Goal: Task Accomplishment & Management: Manage account settings

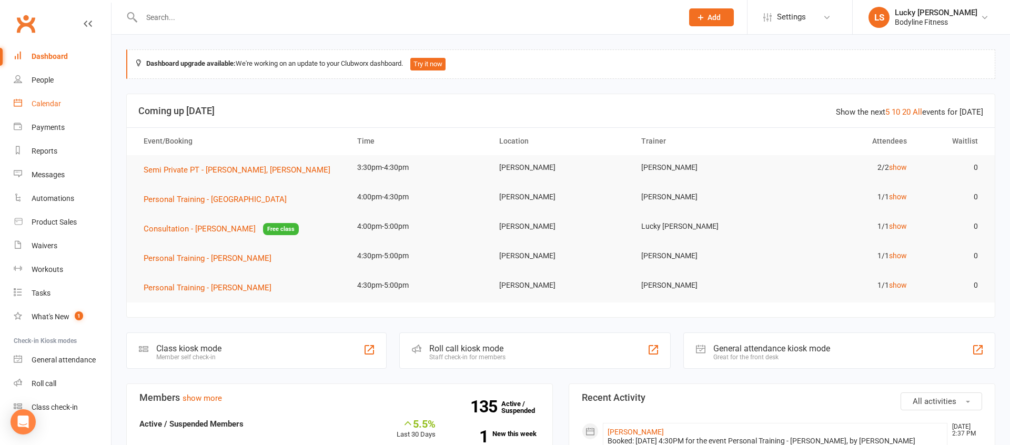
click at [39, 95] on link "Calendar" at bounding box center [62, 104] width 97 height 24
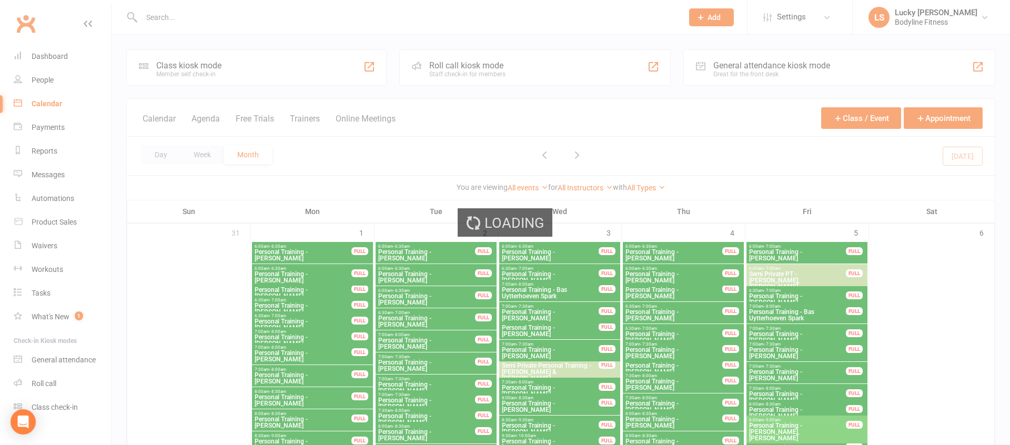
click at [199, 155] on div "Loading" at bounding box center [505, 222] width 1010 height 445
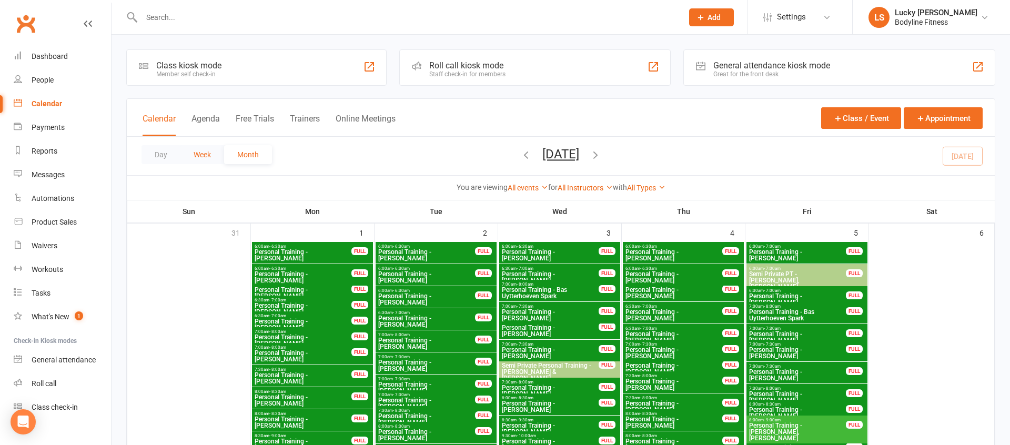
click at [202, 158] on button "Week" at bounding box center [202, 154] width 44 height 19
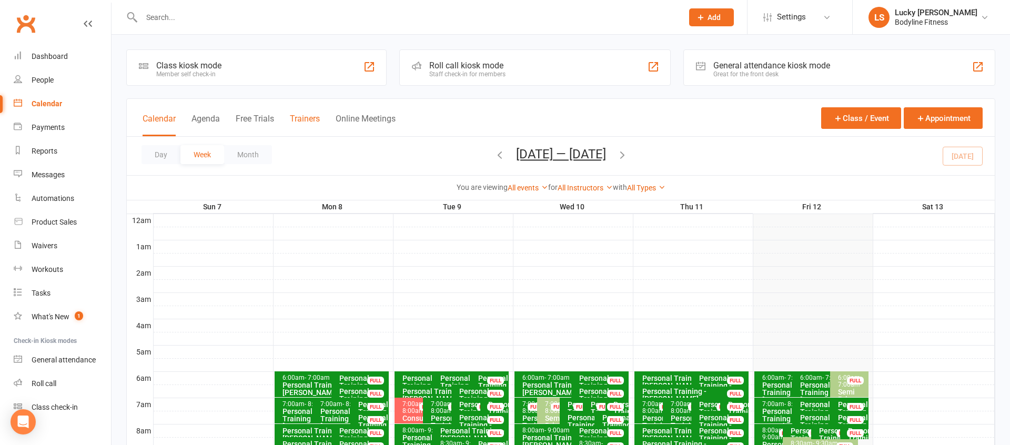
click at [310, 118] on button "Trainers" at bounding box center [305, 125] width 30 height 23
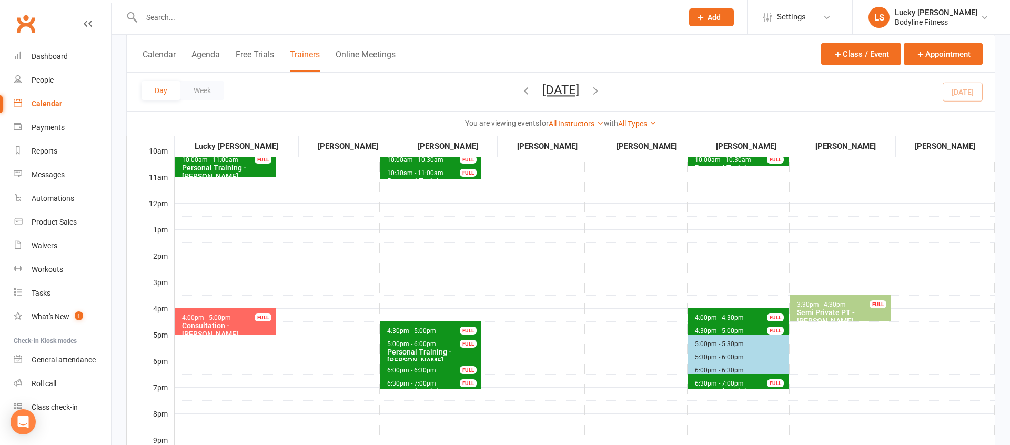
scroll to position [300, 0]
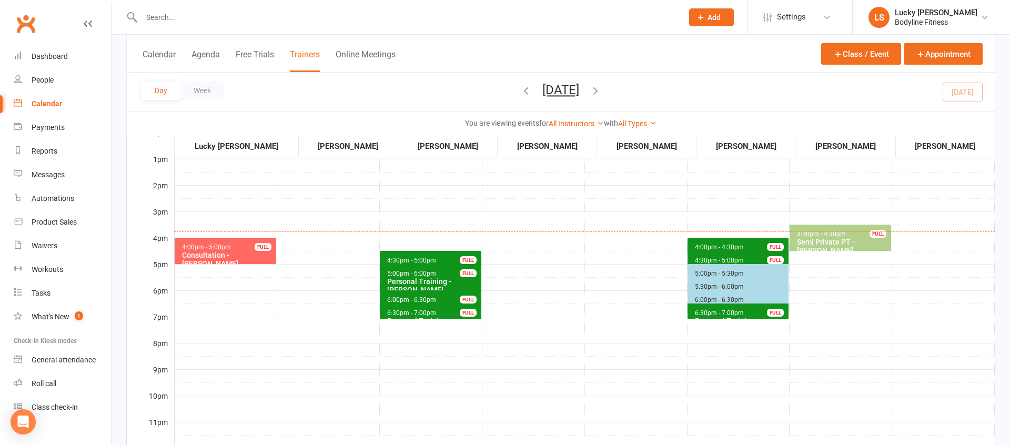
click at [237, 258] on div "Consultation - [PERSON_NAME]" at bounding box center [227, 259] width 93 height 17
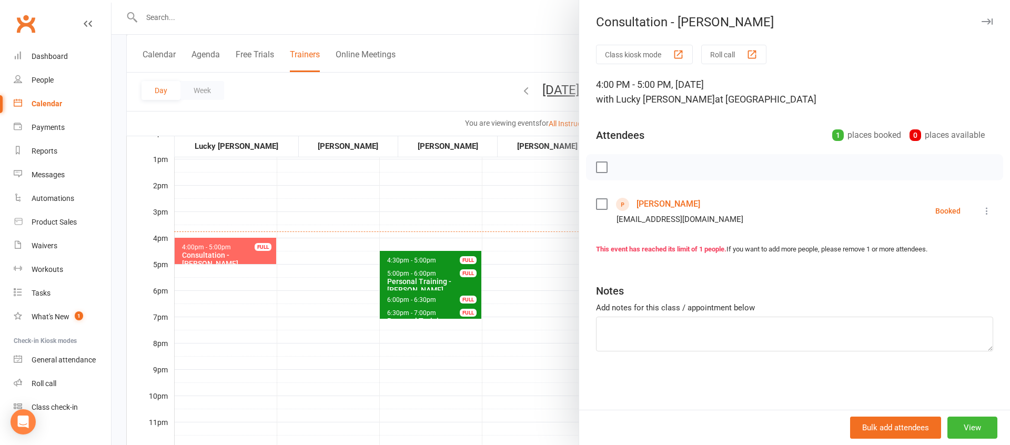
click at [988, 211] on icon at bounding box center [987, 211] width 11 height 11
click at [937, 293] on link "Mark absent" at bounding box center [940, 294] width 104 height 21
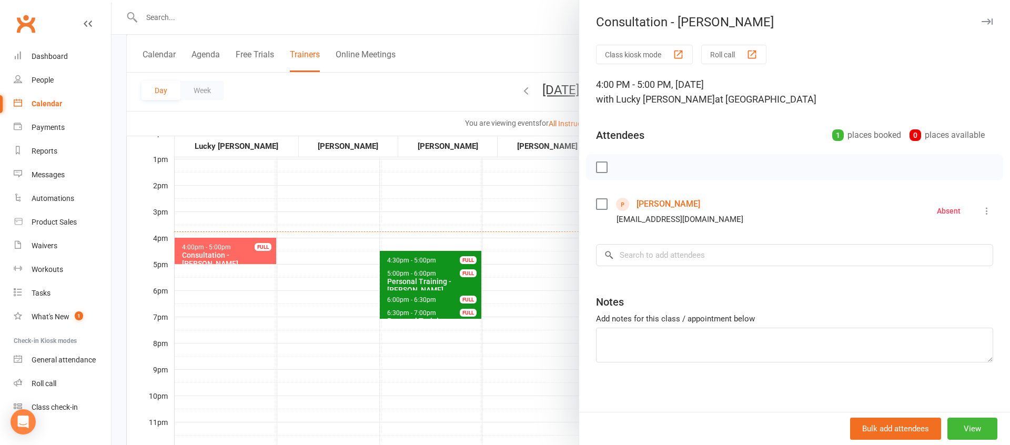
click at [462, 216] on div at bounding box center [561, 222] width 898 height 445
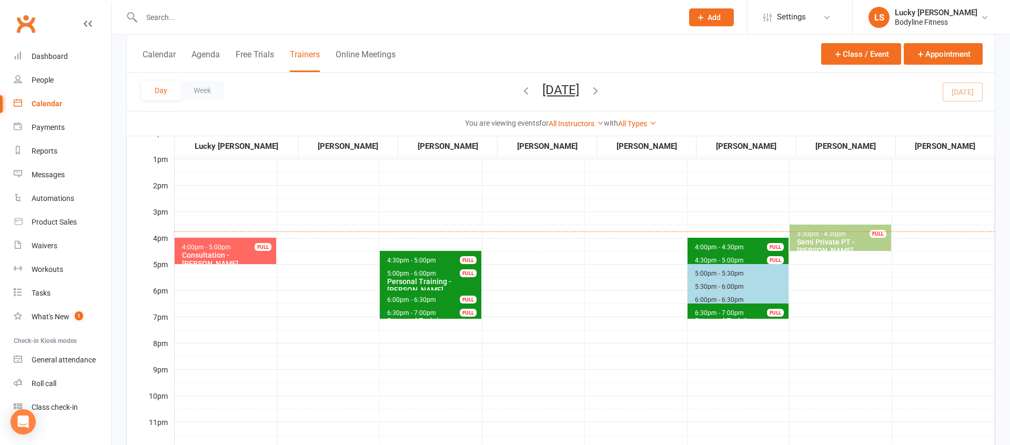
click at [830, 241] on div "Semi Private PT - [PERSON_NAME], [PERSON_NAME]" at bounding box center [842, 250] width 93 height 25
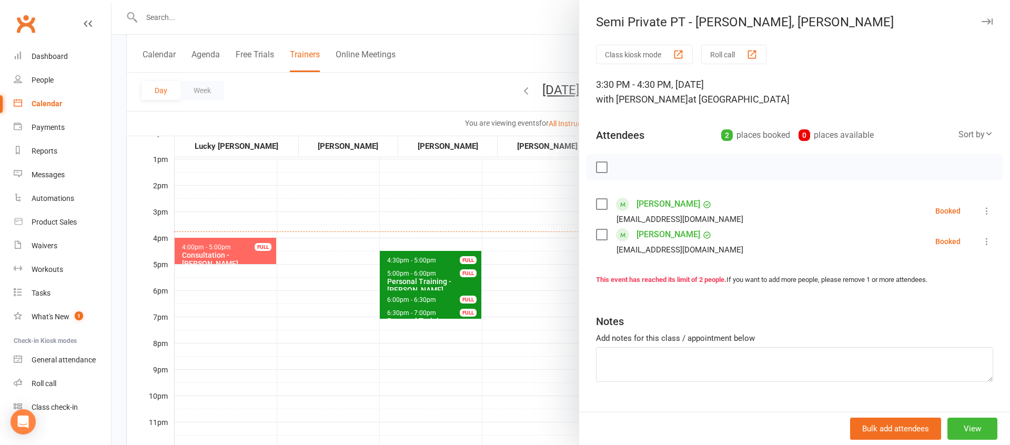
click at [536, 229] on div at bounding box center [561, 222] width 898 height 445
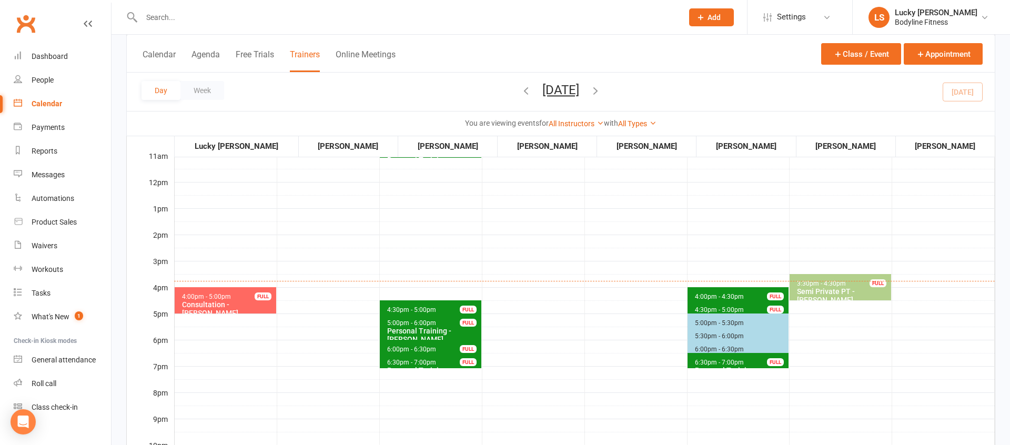
scroll to position [229, 0]
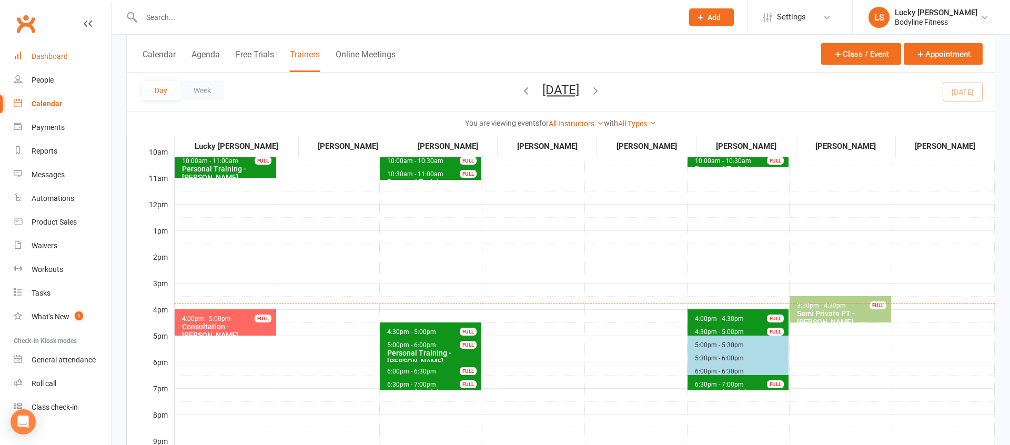
click at [61, 55] on div "Dashboard" at bounding box center [50, 56] width 36 height 8
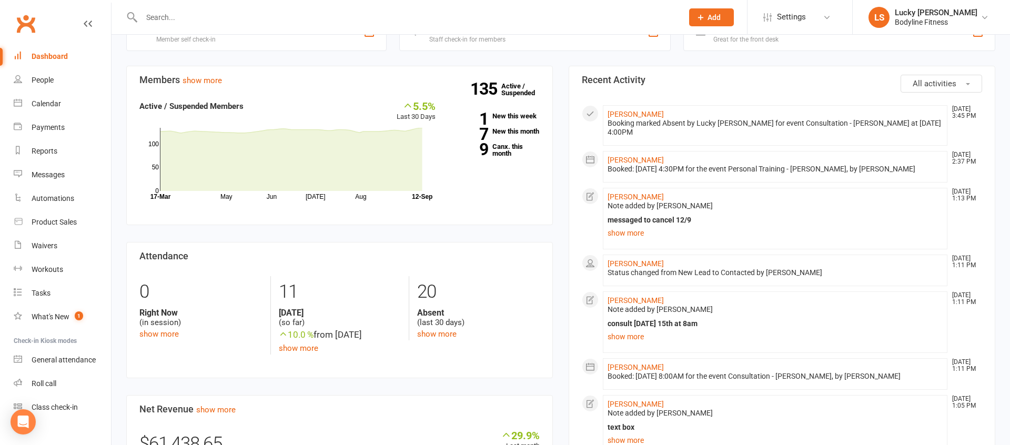
scroll to position [327, 0]
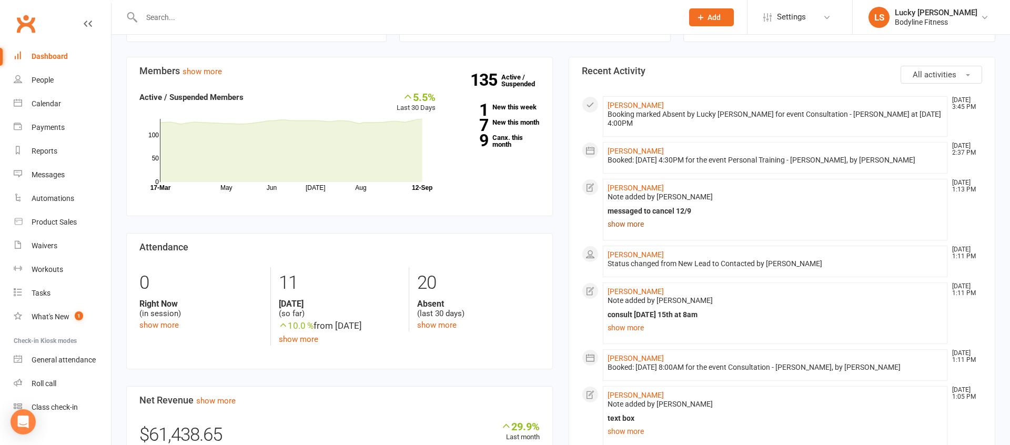
click at [625, 224] on link "show more" at bounding box center [775, 224] width 335 height 15
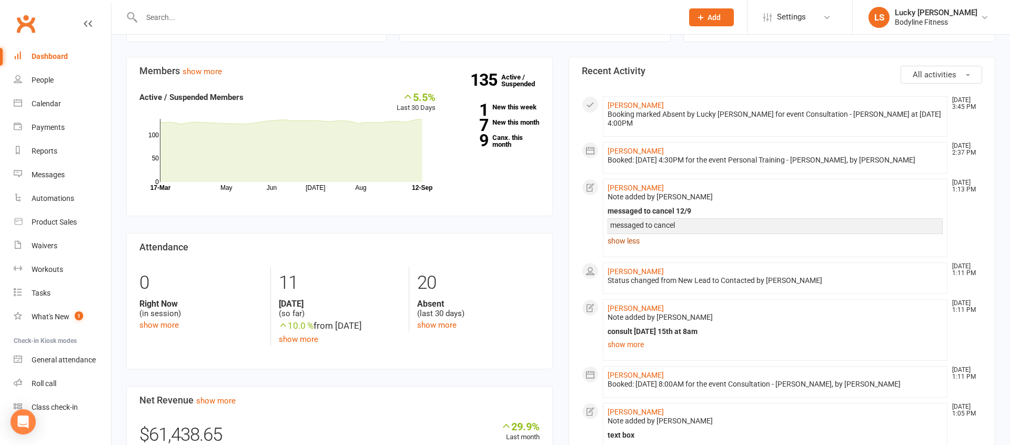
click at [631, 239] on link "show less" at bounding box center [775, 241] width 335 height 15
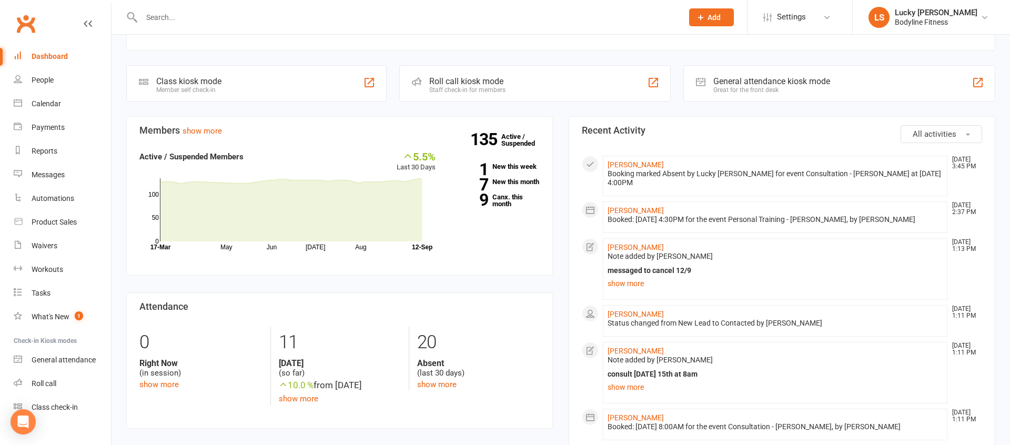
scroll to position [120, 0]
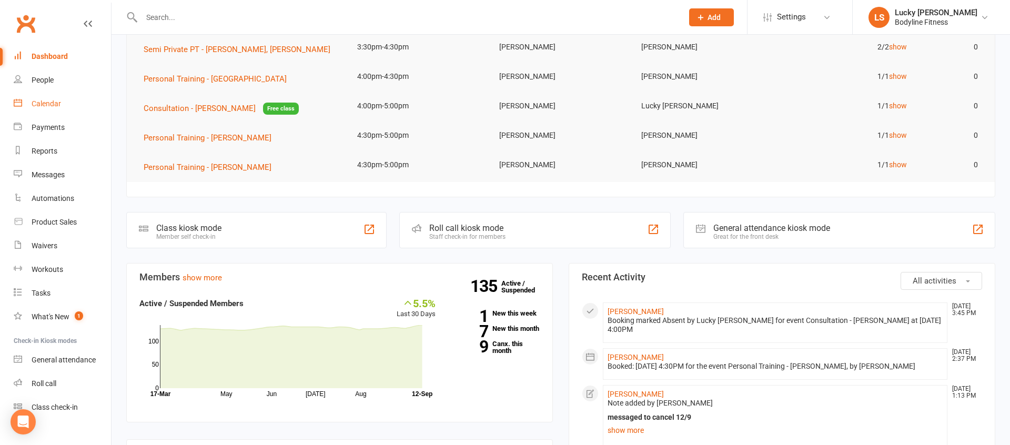
click at [55, 108] on link "Calendar" at bounding box center [62, 104] width 97 height 24
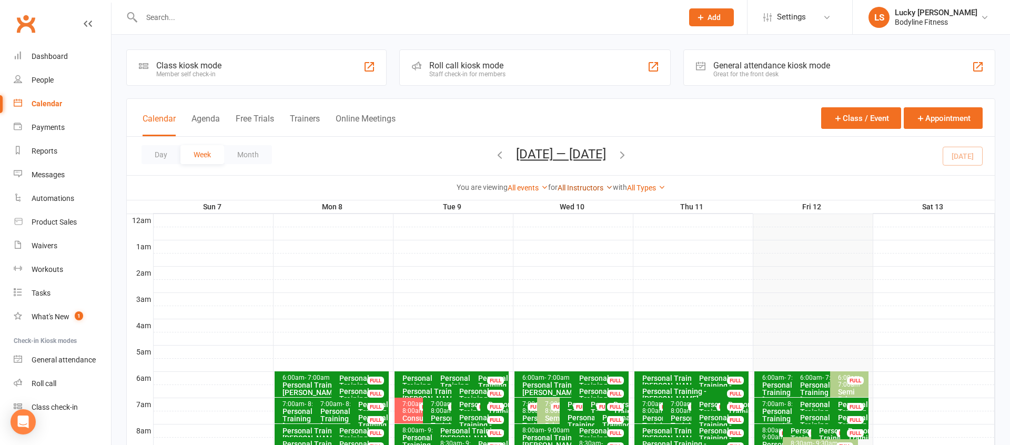
click at [573, 188] on link "All Instructors" at bounding box center [585, 188] width 55 height 8
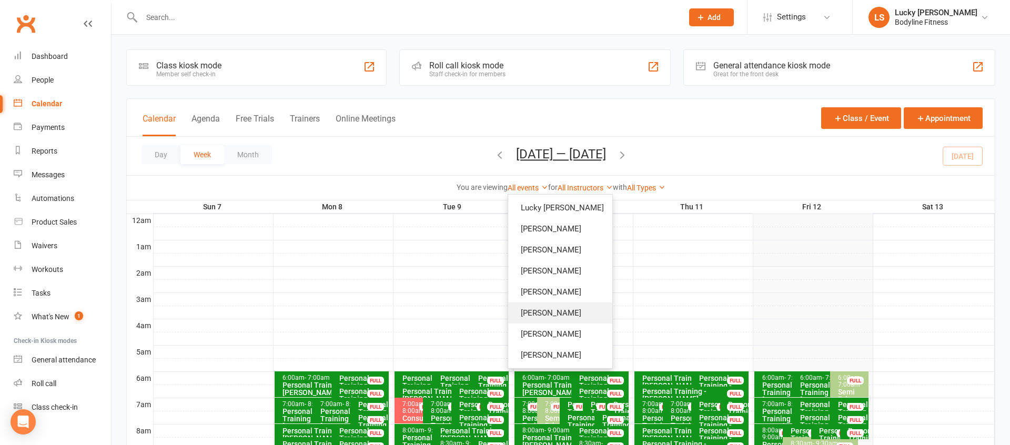
click at [565, 307] on link "[PERSON_NAME]" at bounding box center [560, 312] width 104 height 21
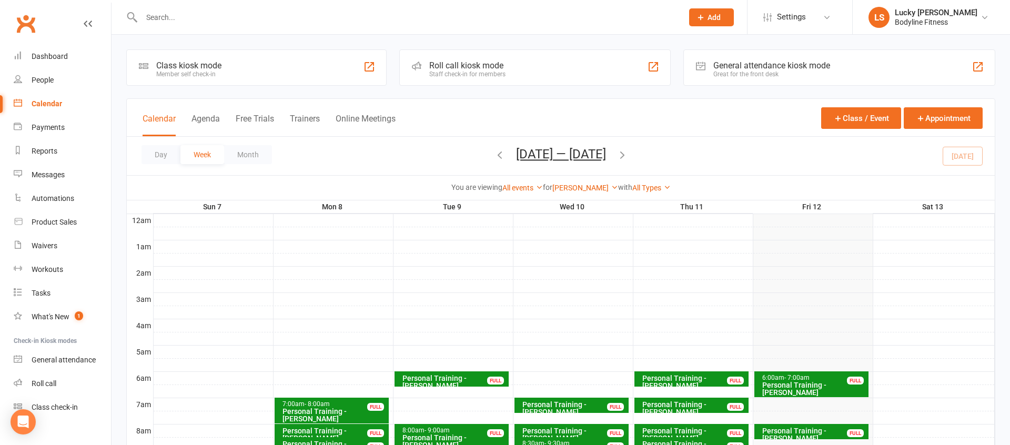
click at [623, 156] on icon "button" at bounding box center [623, 155] width 12 height 12
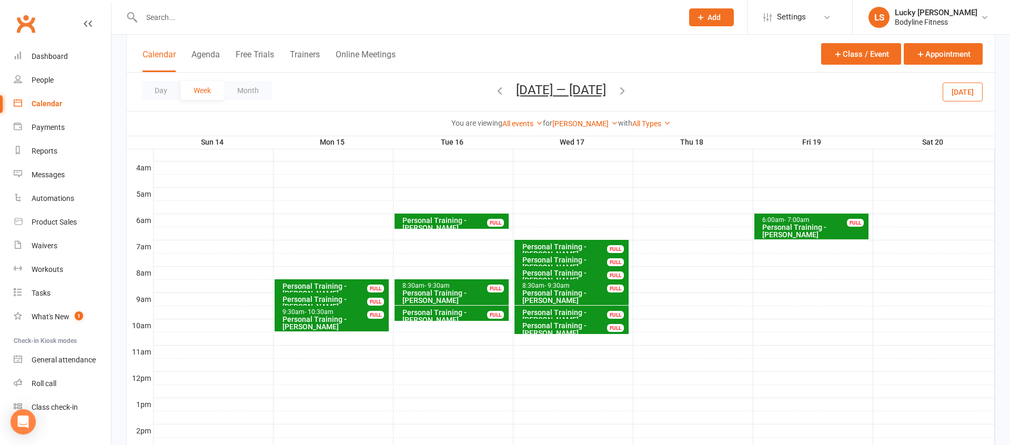
scroll to position [158, 0]
click at [499, 93] on icon "button" at bounding box center [500, 91] width 12 height 12
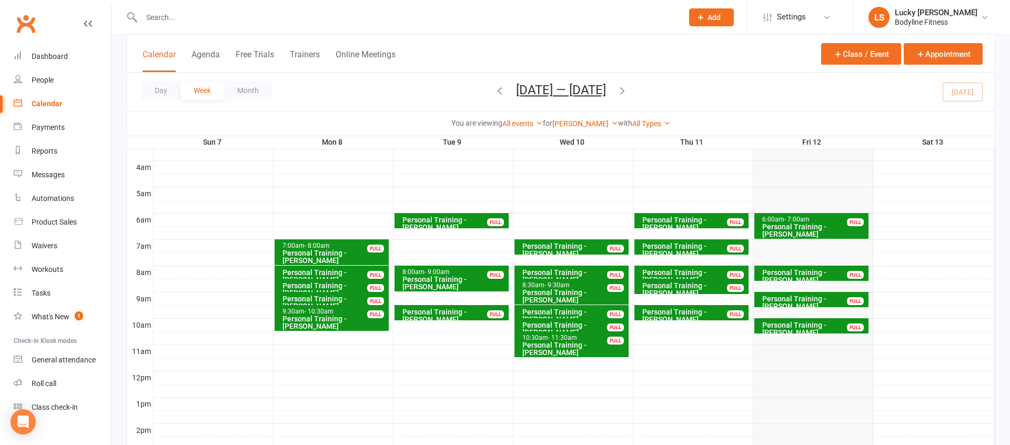
click at [624, 91] on icon "button" at bounding box center [623, 91] width 12 height 12
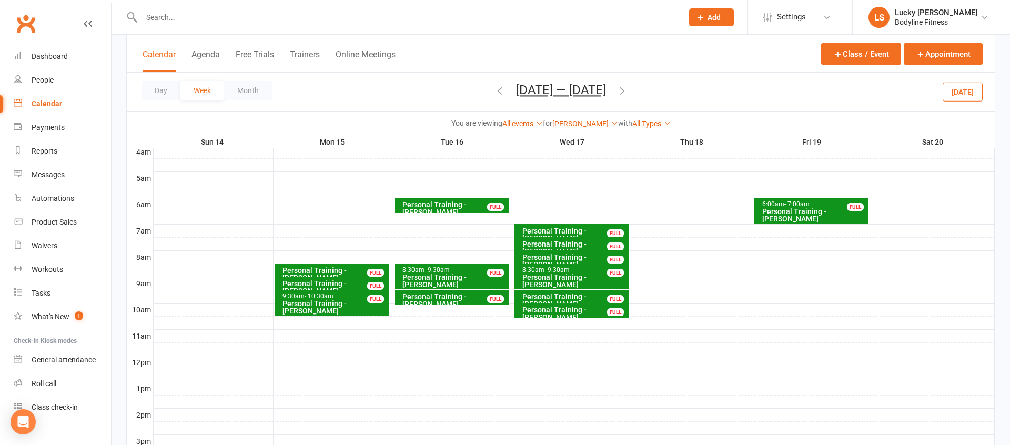
scroll to position [168, 0]
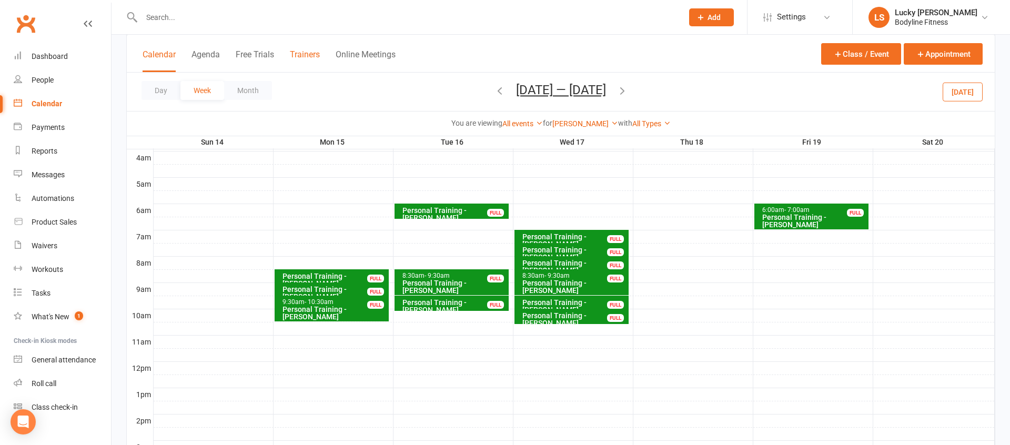
click at [306, 49] on button "Trainers" at bounding box center [305, 60] width 30 height 23
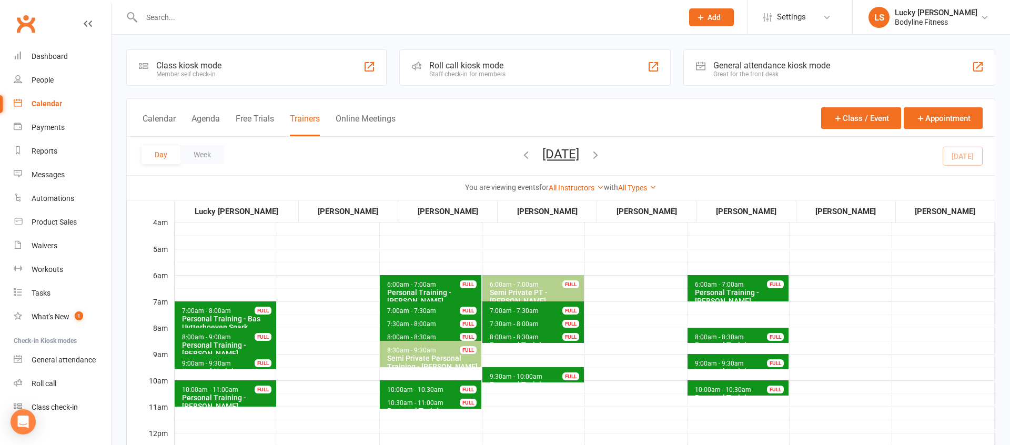
click at [578, 156] on button "[DATE]" at bounding box center [560, 154] width 37 height 15
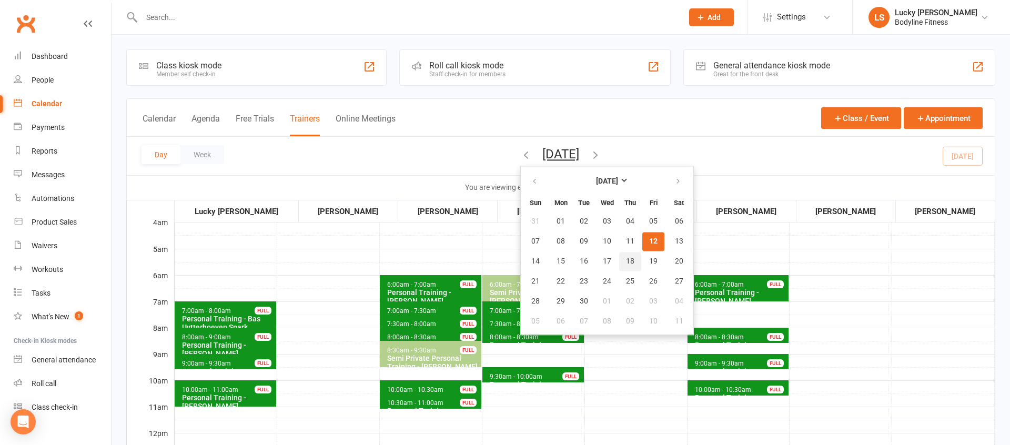
click at [626, 259] on span "18" at bounding box center [630, 261] width 8 height 8
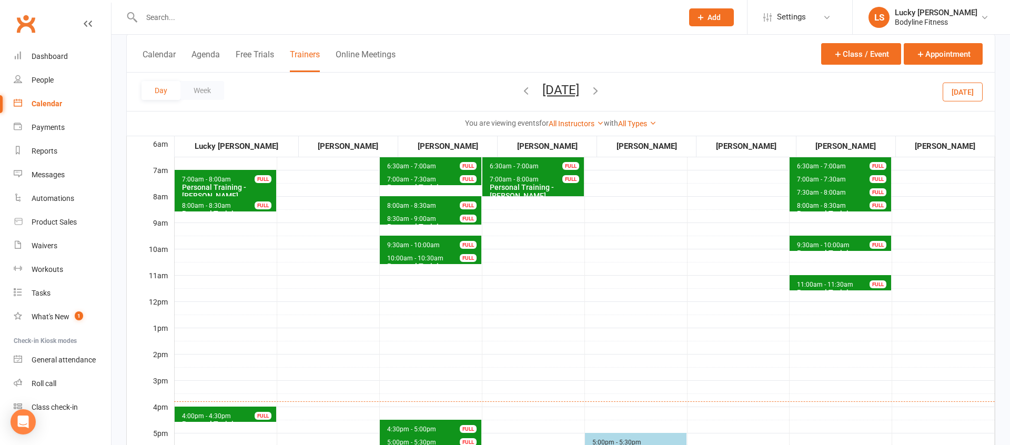
scroll to position [131, 0]
click at [930, 20] on div "Bodyline Fitness" at bounding box center [936, 21] width 83 height 9
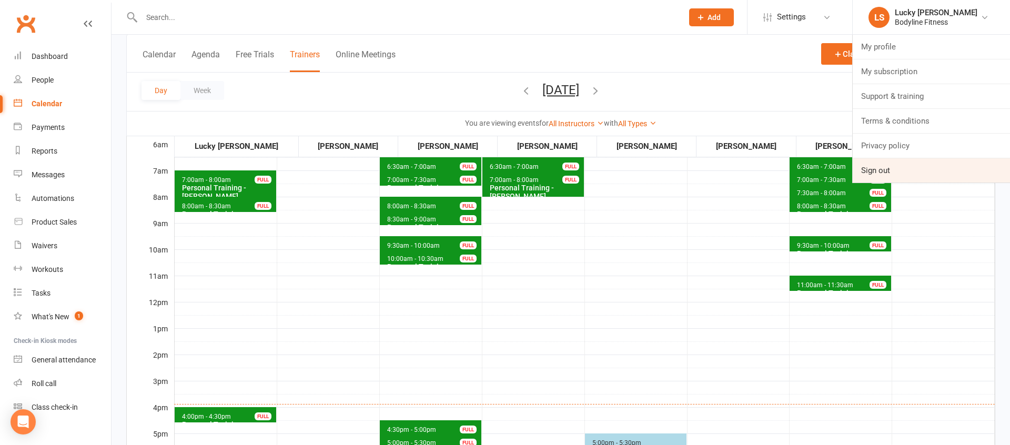
click at [868, 170] on link "Sign out" at bounding box center [931, 170] width 157 height 24
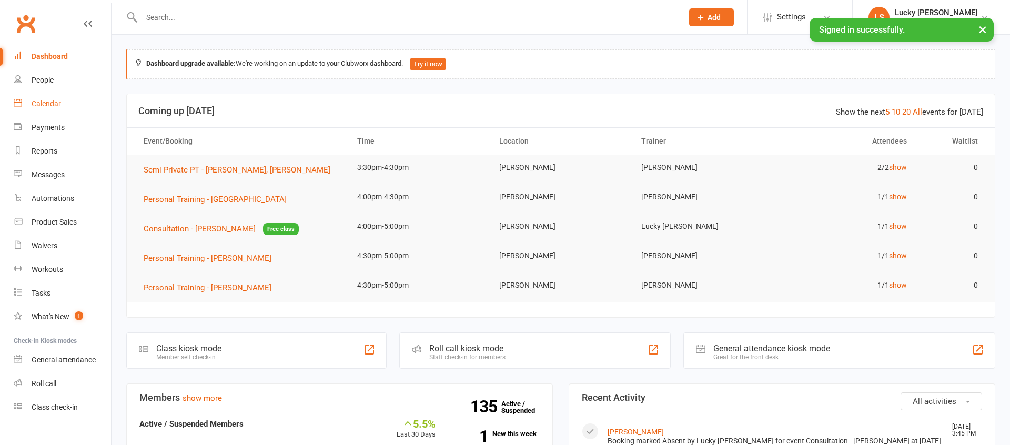
click at [46, 102] on div "Calendar" at bounding box center [46, 103] width 29 height 8
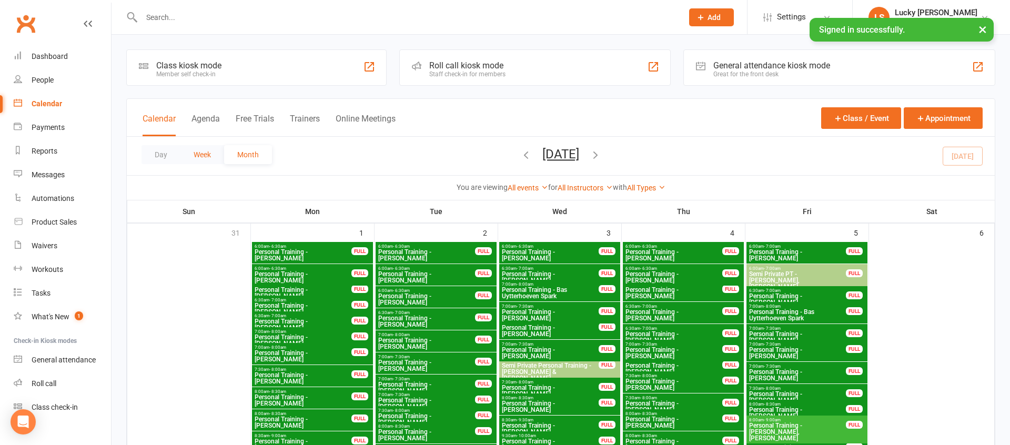
click at [208, 156] on button "Week" at bounding box center [202, 154] width 44 height 19
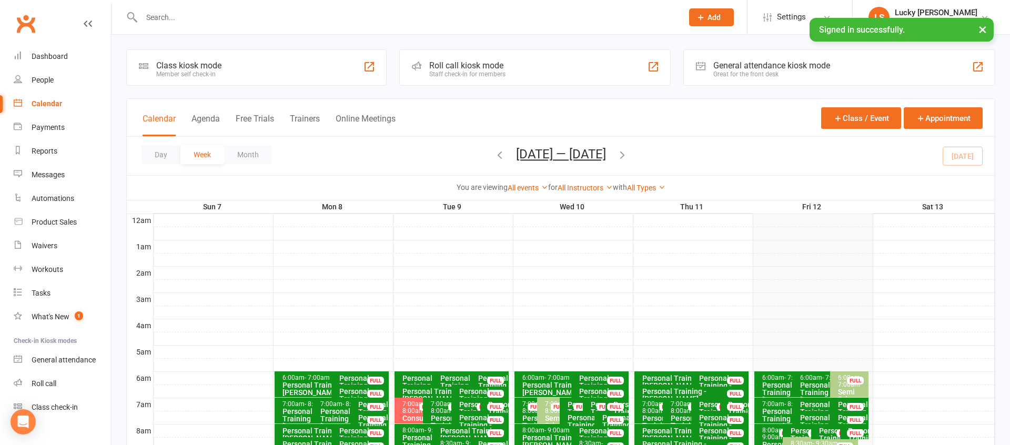
click at [190, 19] on input "text" at bounding box center [406, 17] width 537 height 15
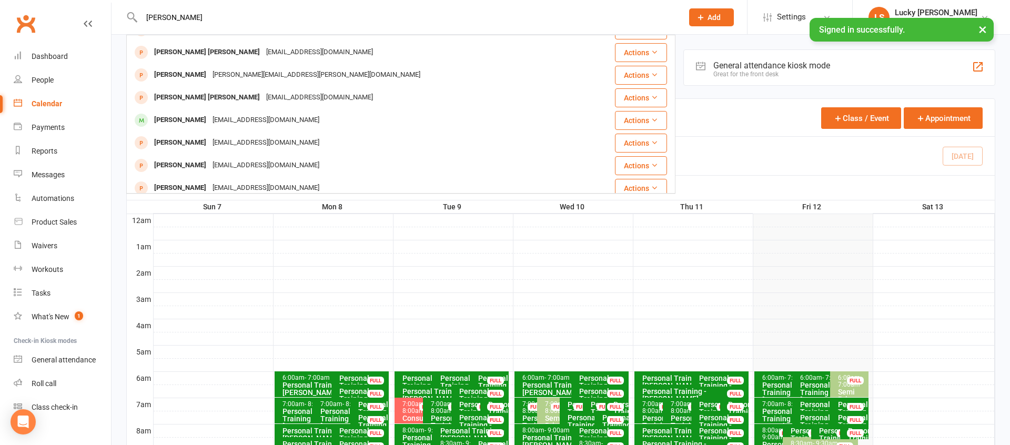
scroll to position [295, 0]
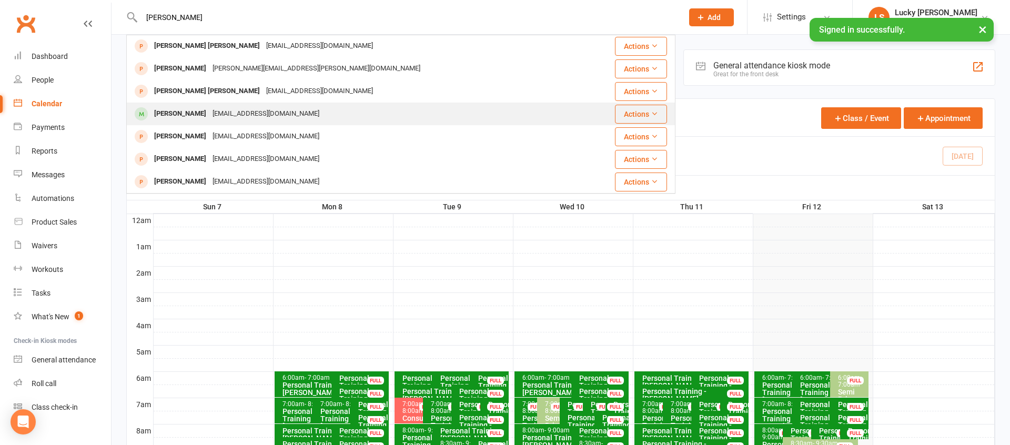
type input "[PERSON_NAME]"
click at [203, 111] on div "[PERSON_NAME]" at bounding box center [180, 113] width 58 height 15
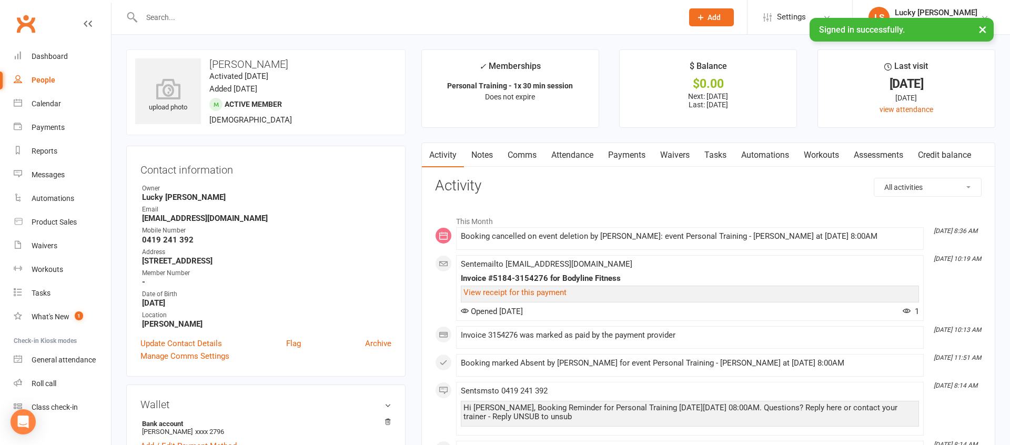
click at [625, 153] on link "Payments" at bounding box center [627, 155] width 52 height 24
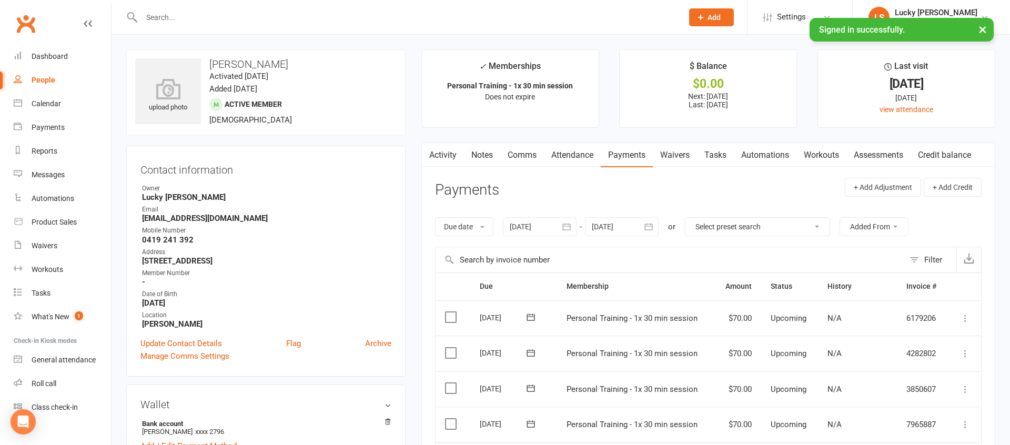
scroll to position [115, 0]
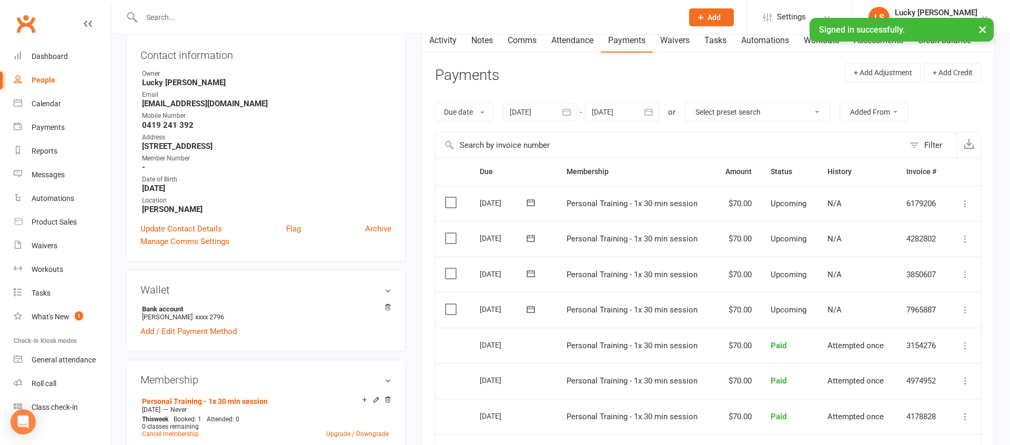
click at [968, 309] on icon at bounding box center [965, 310] width 11 height 11
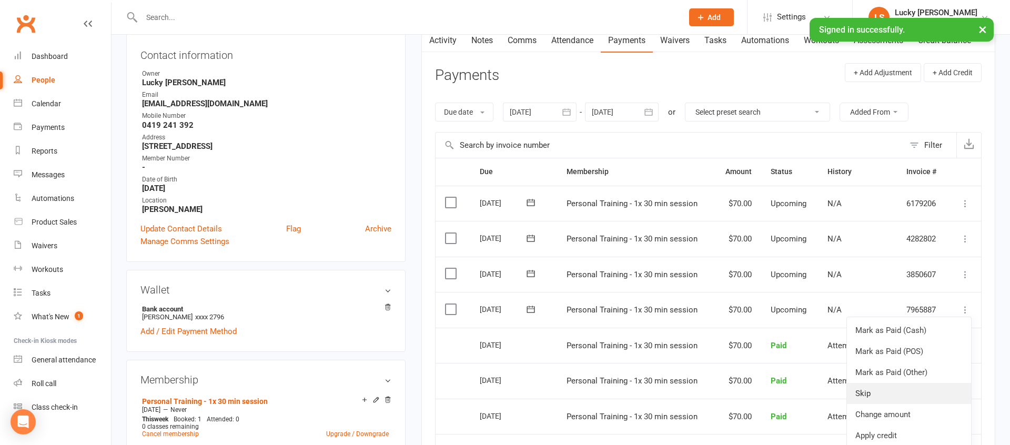
click at [875, 393] on link "Skip" at bounding box center [909, 393] width 124 height 21
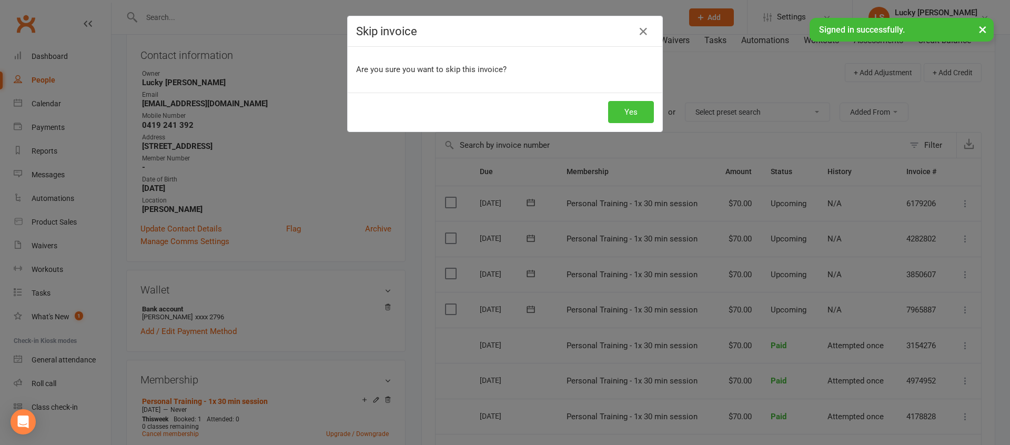
click at [630, 109] on button "Yes" at bounding box center [631, 112] width 46 height 22
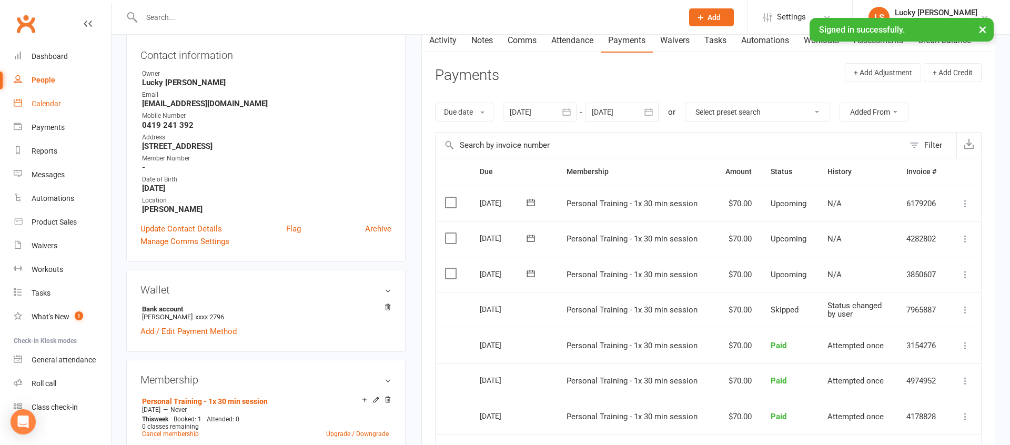
click at [48, 104] on div "Calendar" at bounding box center [46, 103] width 29 height 8
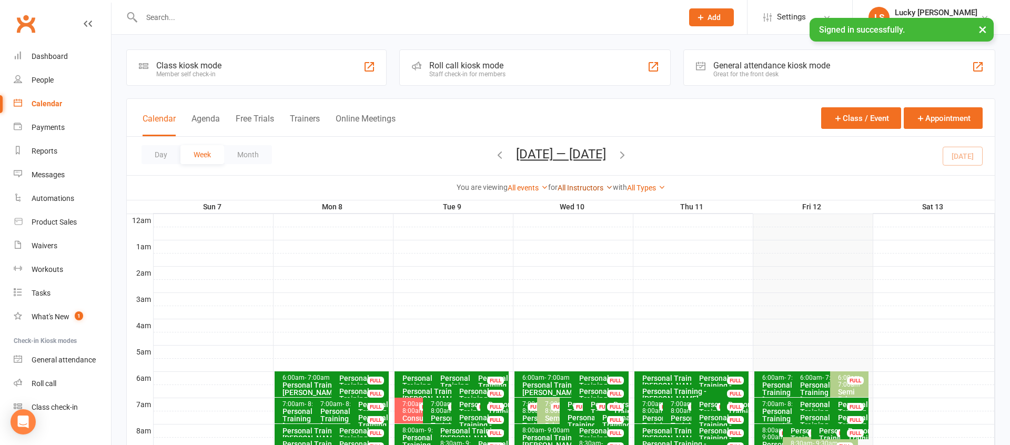
click at [583, 186] on link "All Instructors" at bounding box center [585, 188] width 55 height 8
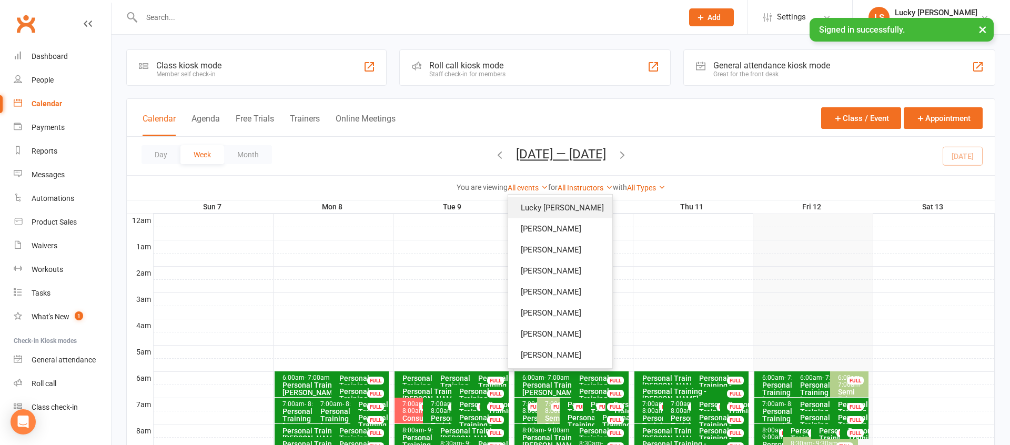
click at [581, 208] on link "Lucky [PERSON_NAME]" at bounding box center [560, 207] width 104 height 21
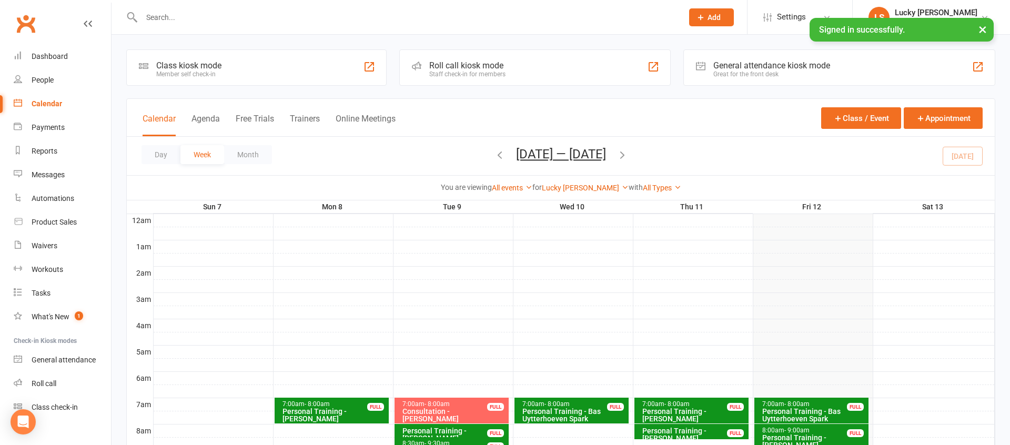
click at [983, 32] on button "×" at bounding box center [982, 29] width 19 height 23
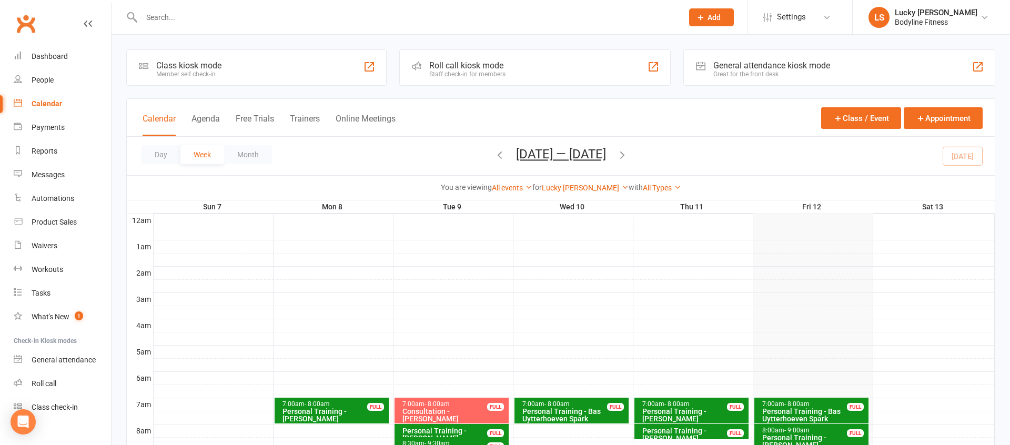
click at [615, 155] on span "[DATE] — [DATE] [DATE] Sun Mon Tue Wed Thu Fri Sat 31 01 02 03 04 05 06 07 08 0…" at bounding box center [561, 156] width 111 height 18
click at [622, 155] on icon "button" at bounding box center [623, 155] width 12 height 12
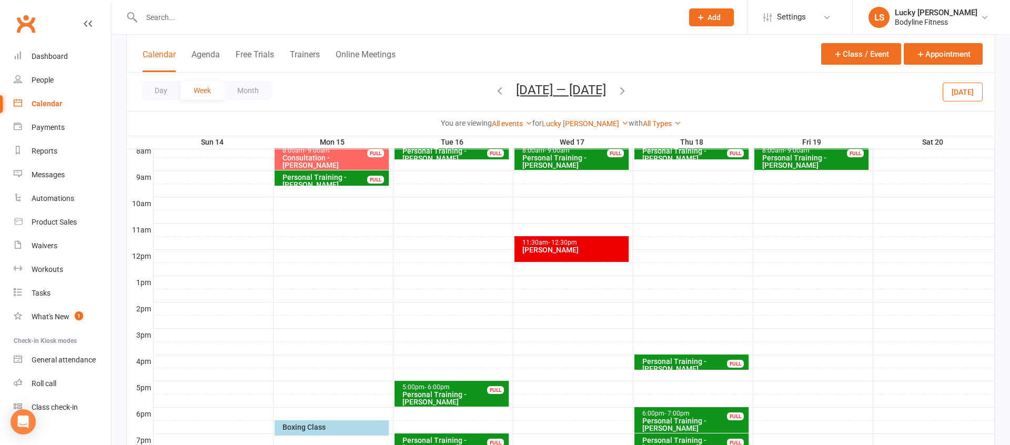
scroll to position [239, 0]
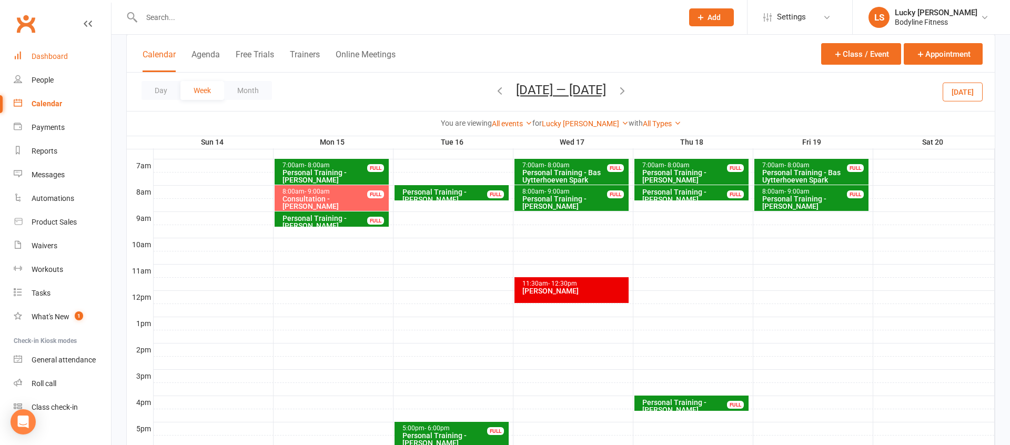
click at [42, 60] on div "Dashboard" at bounding box center [50, 56] width 36 height 8
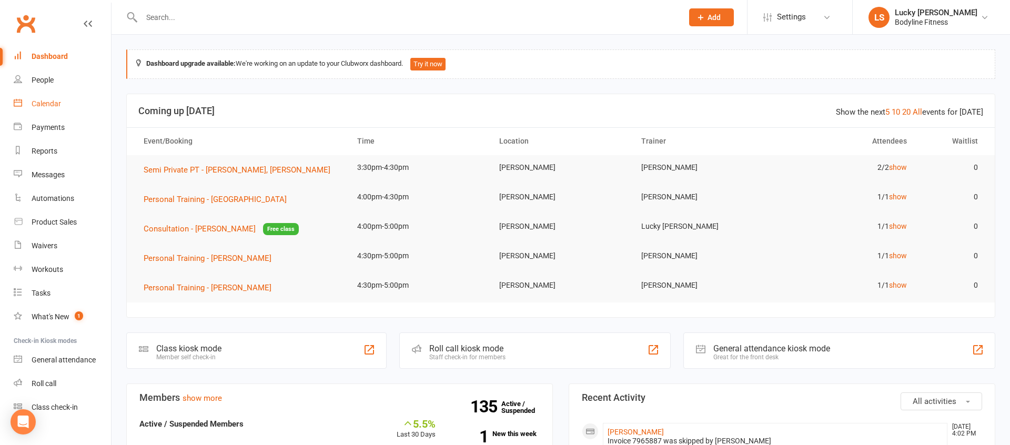
click at [41, 104] on div "Calendar" at bounding box center [46, 103] width 29 height 8
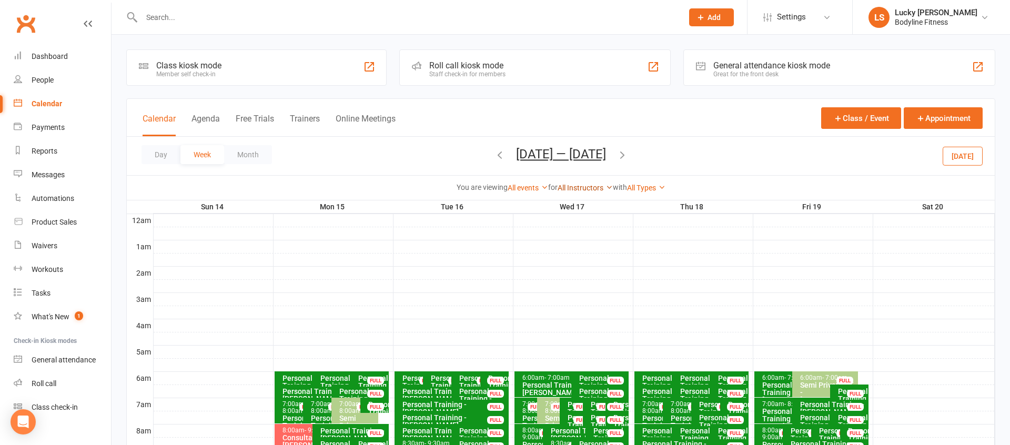
click at [575, 188] on link "All Instructors" at bounding box center [585, 188] width 55 height 8
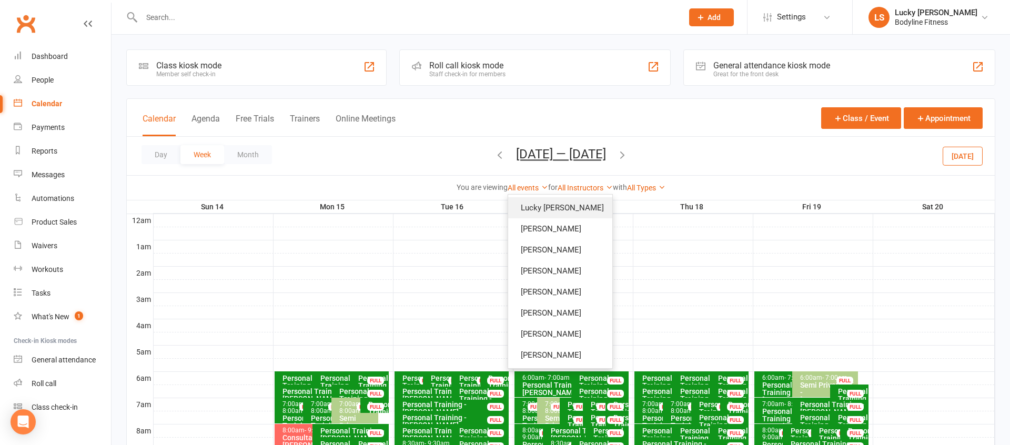
click at [574, 209] on link "Lucky [PERSON_NAME]" at bounding box center [560, 207] width 104 height 21
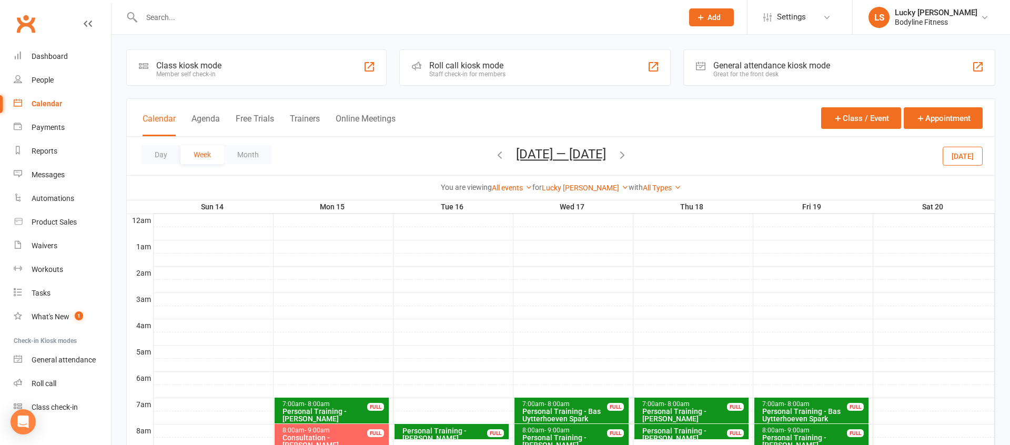
scroll to position [154, 0]
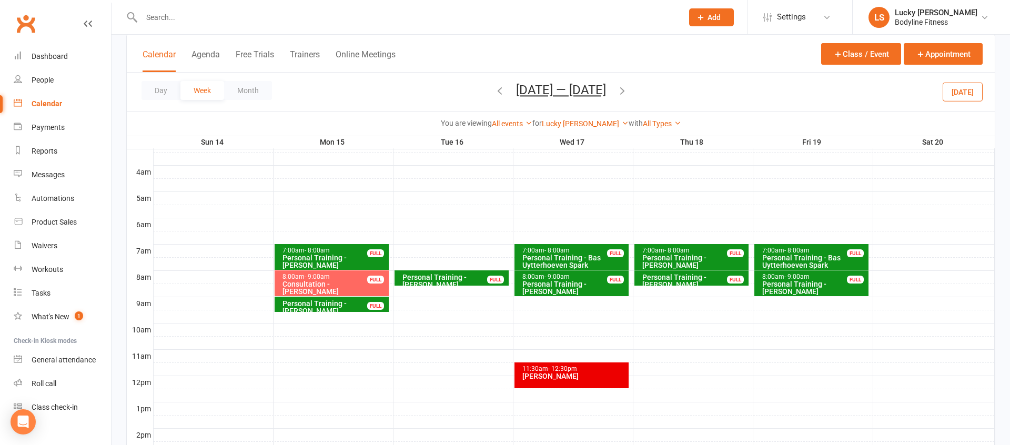
click at [311, 281] on div "Consultation - [PERSON_NAME]" at bounding box center [334, 287] width 105 height 15
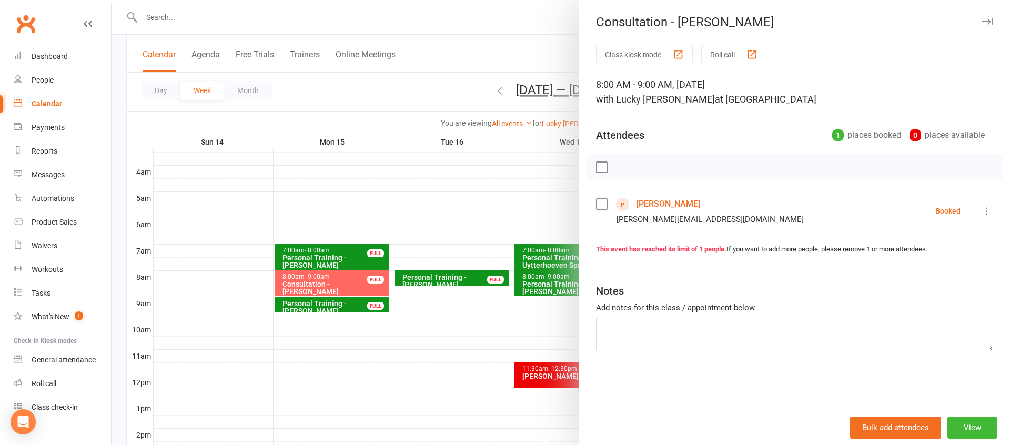
click at [658, 207] on link "[PERSON_NAME]" at bounding box center [669, 204] width 64 height 17
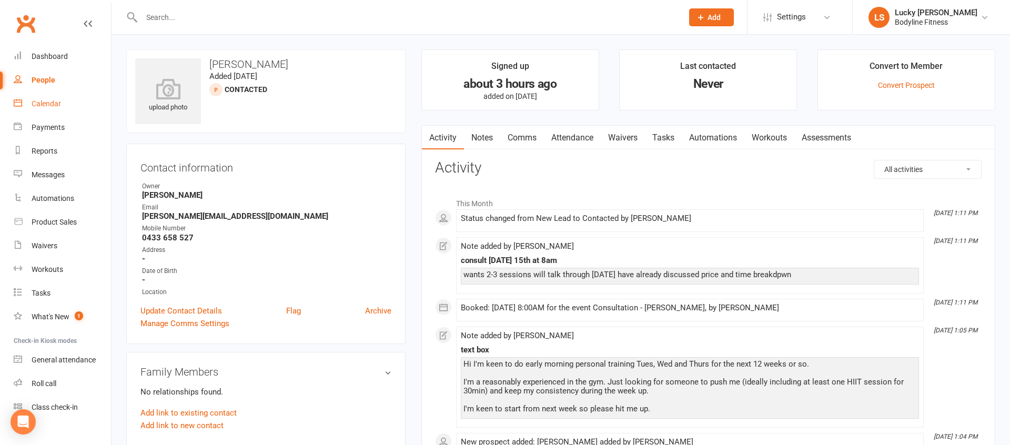
click at [46, 102] on div "Calendar" at bounding box center [46, 103] width 29 height 8
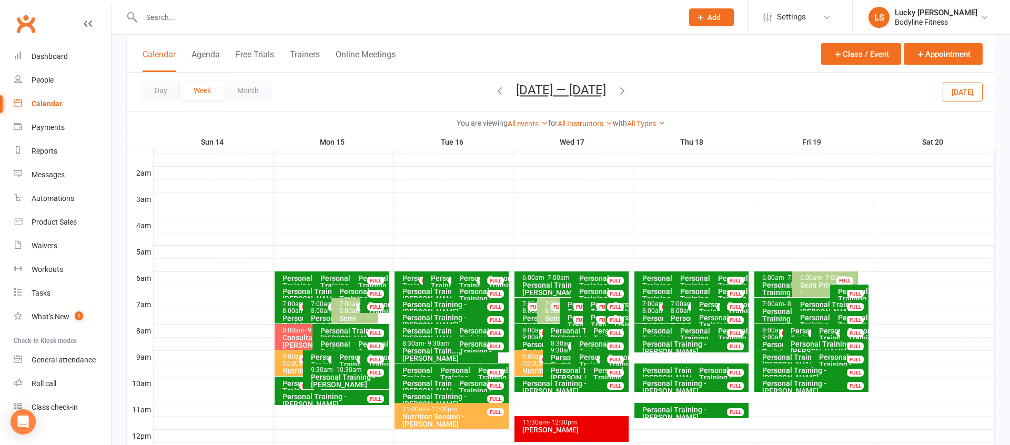
scroll to position [172, 0]
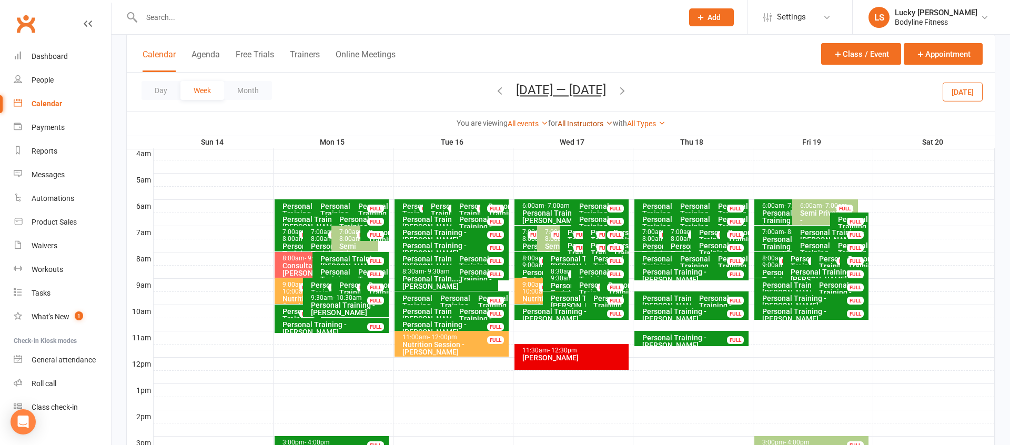
click at [583, 123] on link "All Instructors" at bounding box center [585, 123] width 55 height 8
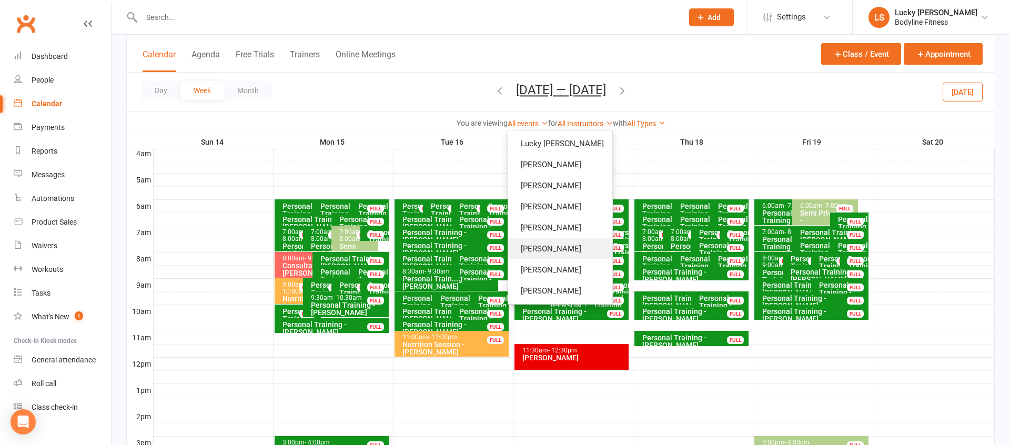
click at [567, 254] on link "[PERSON_NAME]" at bounding box center [560, 248] width 104 height 21
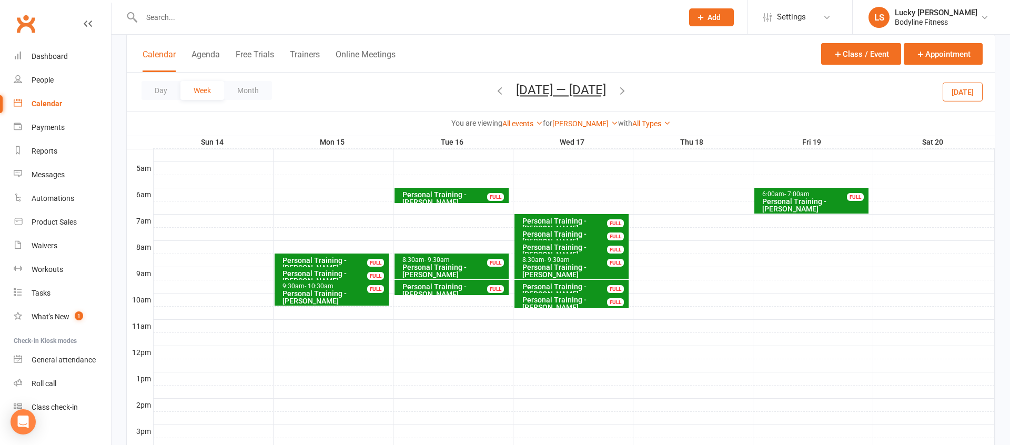
scroll to position [185, 0]
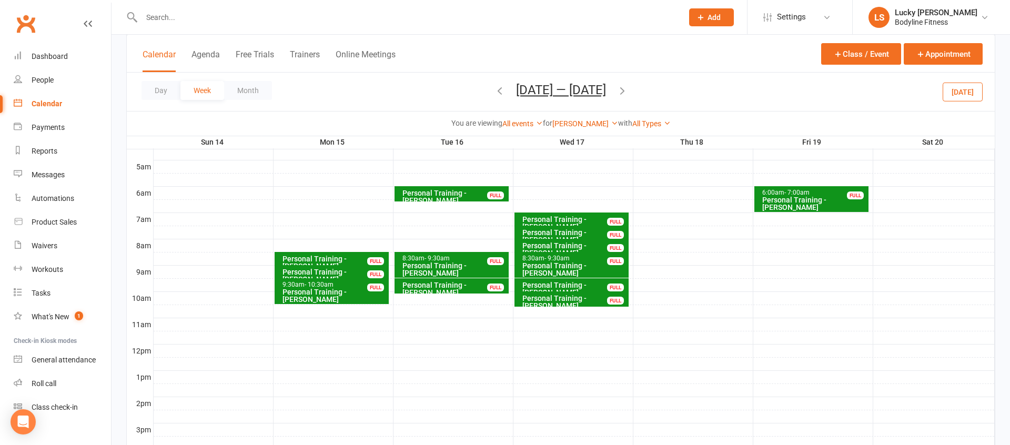
click at [628, 91] on icon "button" at bounding box center [623, 91] width 12 height 12
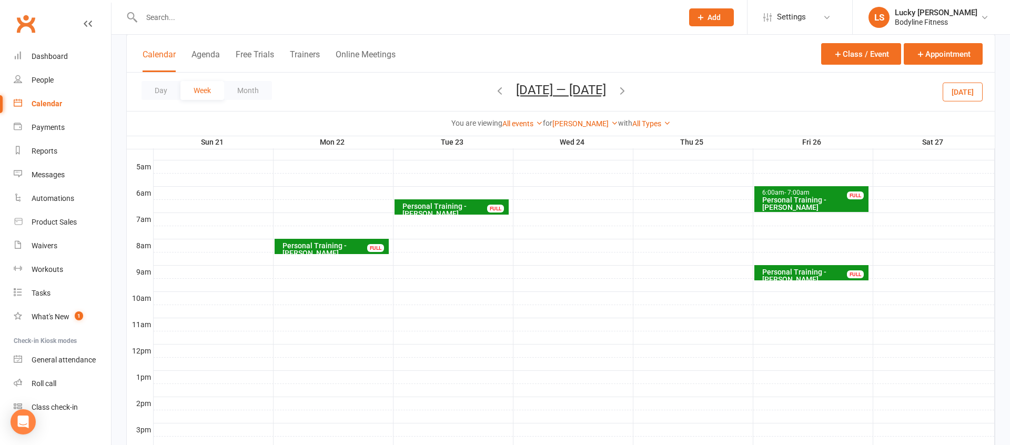
scroll to position [177, 0]
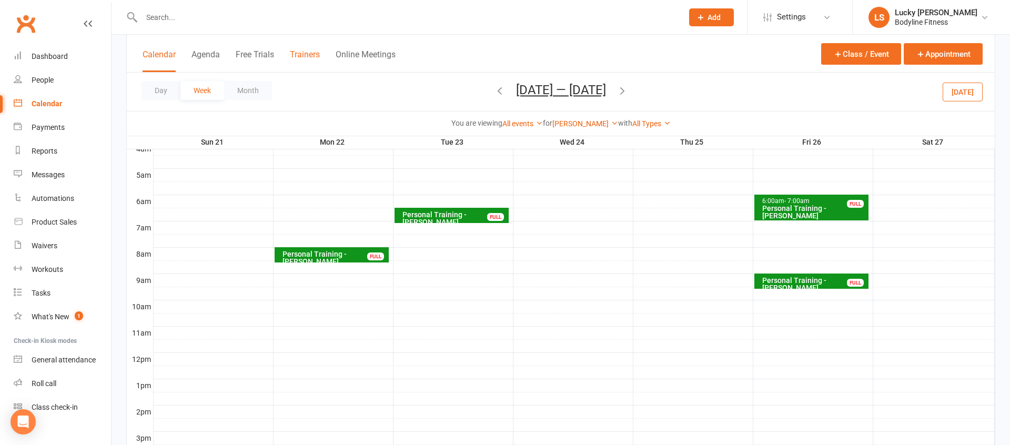
click at [320, 56] on button "Trainers" at bounding box center [305, 60] width 30 height 23
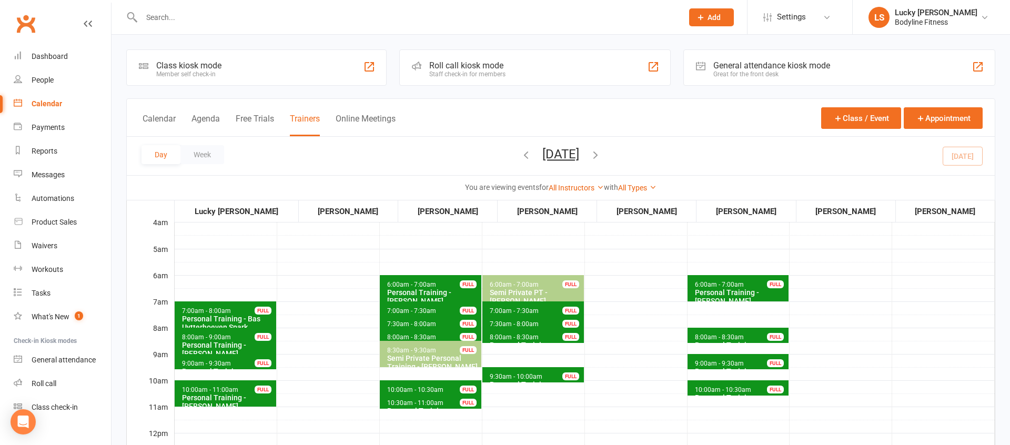
click at [574, 153] on button "[DATE]" at bounding box center [560, 154] width 37 height 15
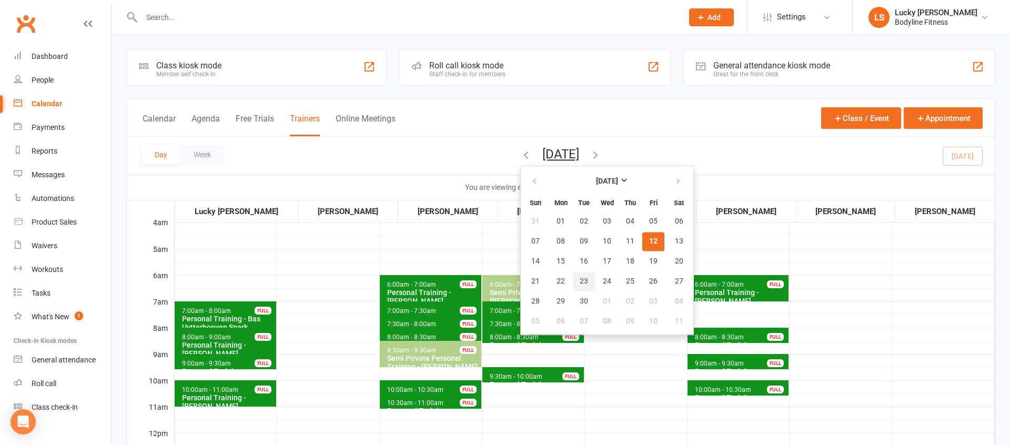
click at [573, 279] on button "23" at bounding box center [584, 281] width 22 height 19
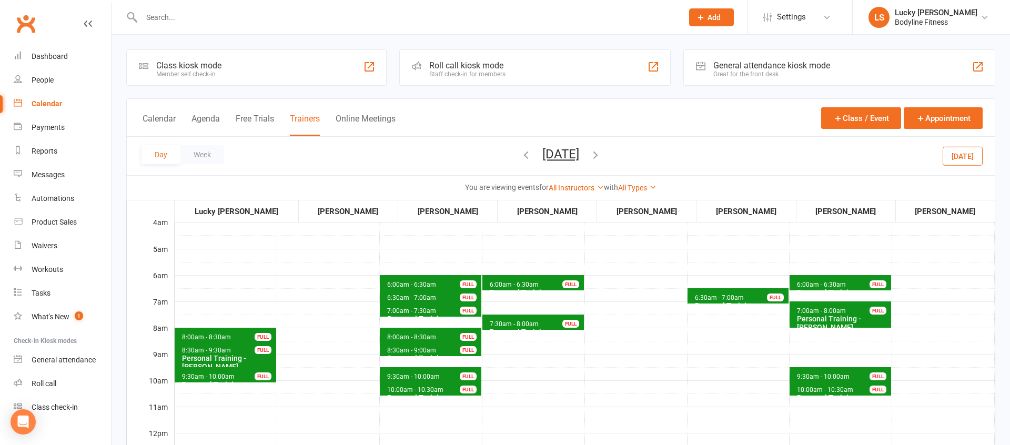
click at [743, 298] on span "6:30am - 7:00am Personal Training - [PERSON_NAME] FULL" at bounding box center [739, 295] width 102 height 15
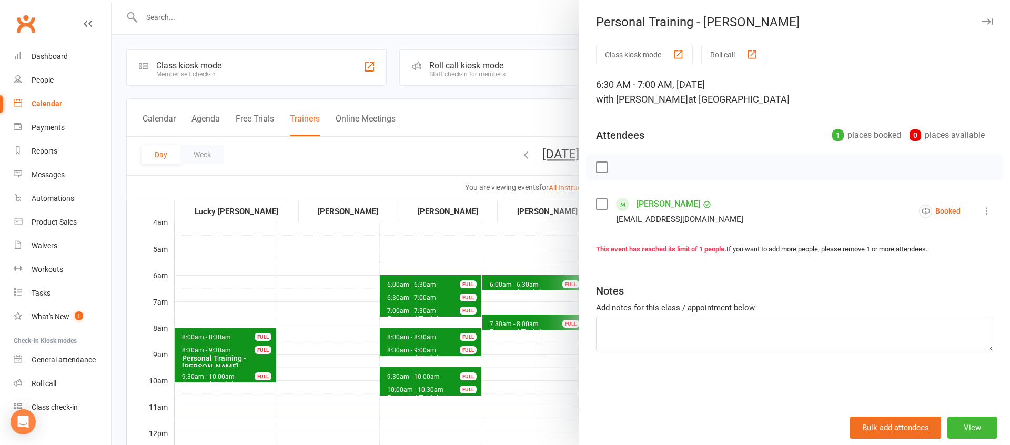
click at [535, 305] on div at bounding box center [561, 222] width 898 height 445
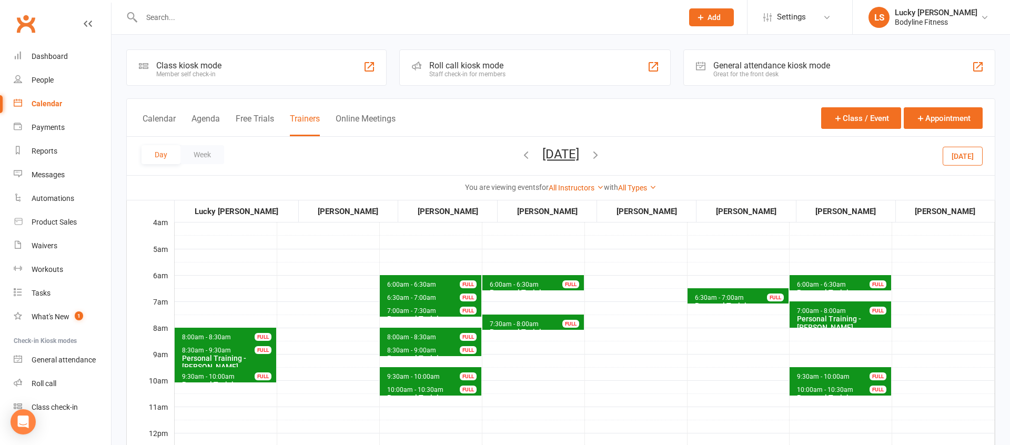
click at [529, 284] on span "6:00am - 6:30am" at bounding box center [514, 284] width 50 height 7
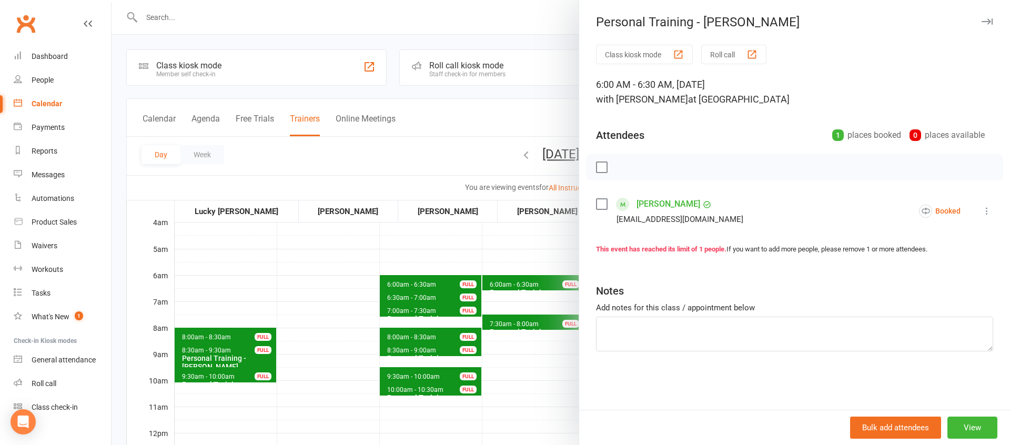
click at [525, 312] on div at bounding box center [561, 222] width 898 height 445
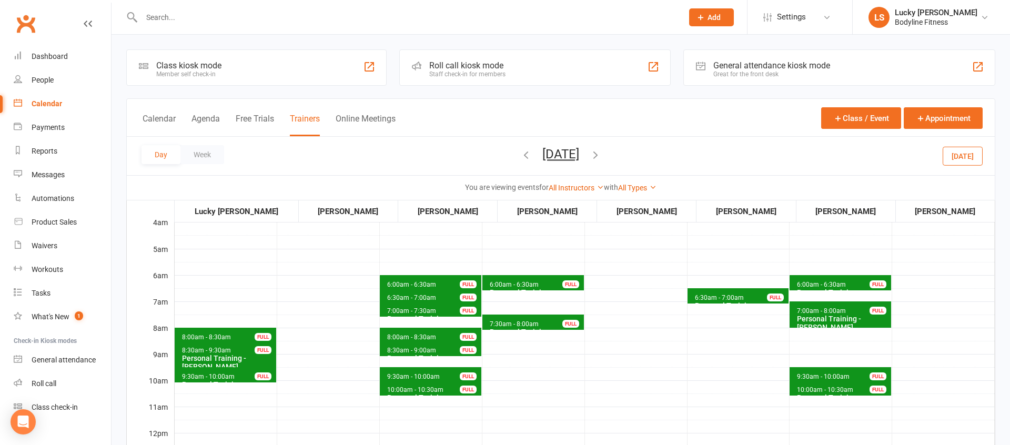
click at [812, 281] on span "6:00am - 6:30am" at bounding box center [821, 284] width 50 height 7
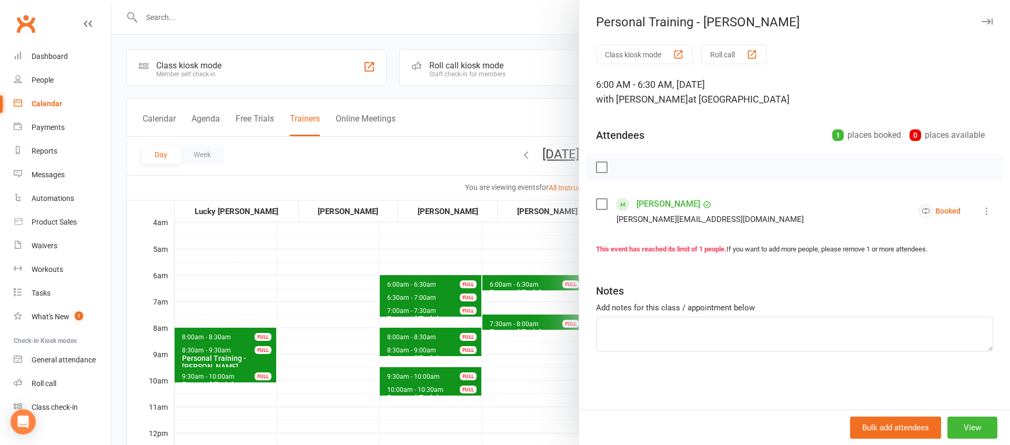
click at [530, 255] on div at bounding box center [561, 222] width 898 height 445
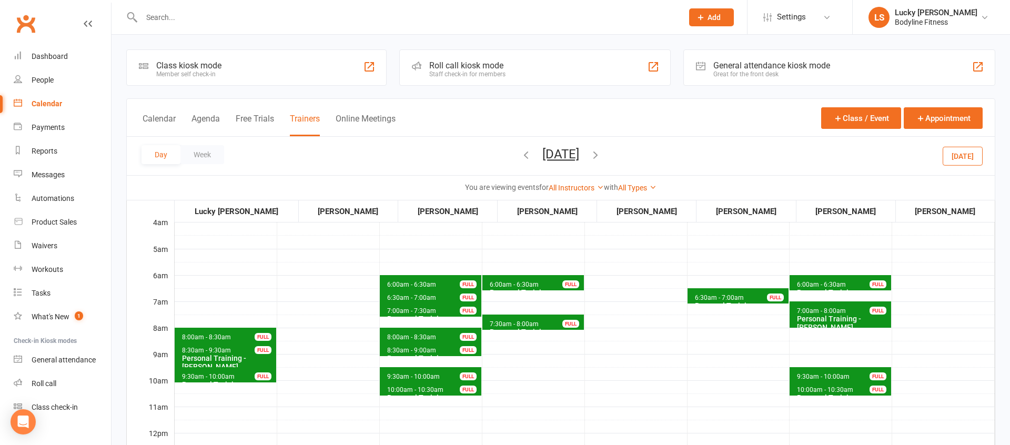
click at [579, 154] on button "[DATE]" at bounding box center [560, 154] width 37 height 15
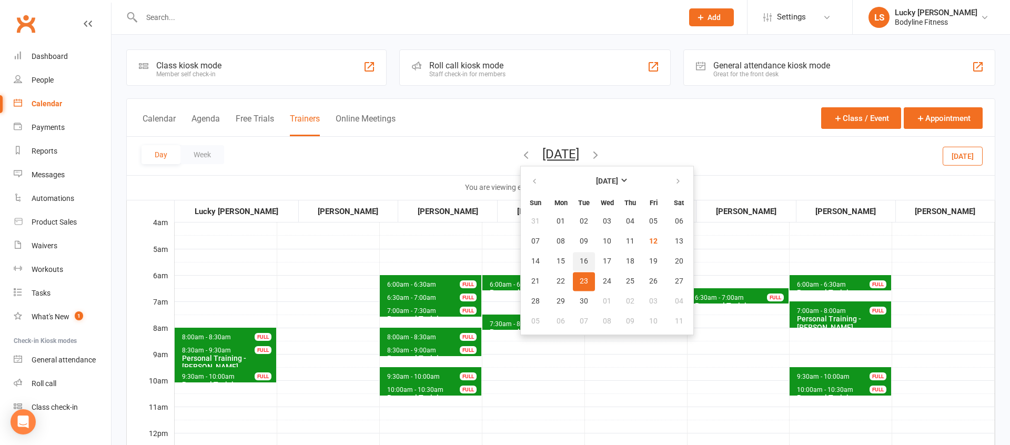
click at [580, 262] on span "16" at bounding box center [584, 261] width 8 height 8
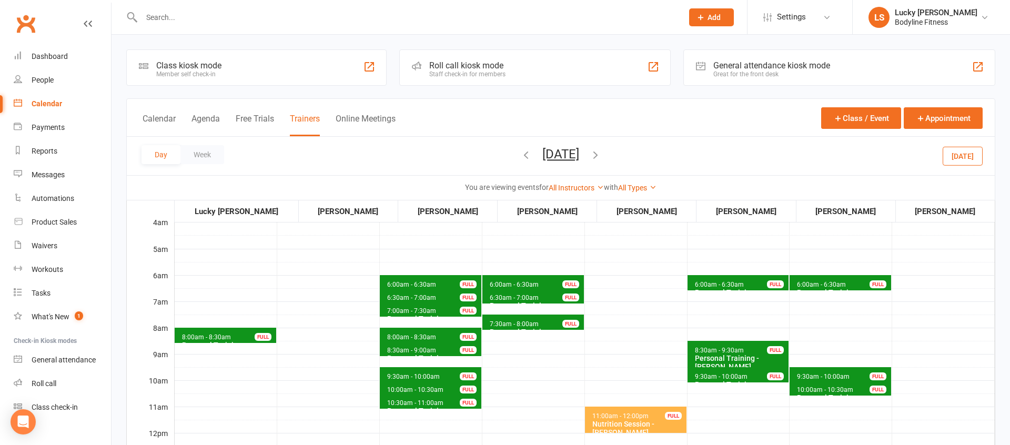
click at [722, 283] on span "6:00am - 6:30am" at bounding box center [719, 284] width 50 height 7
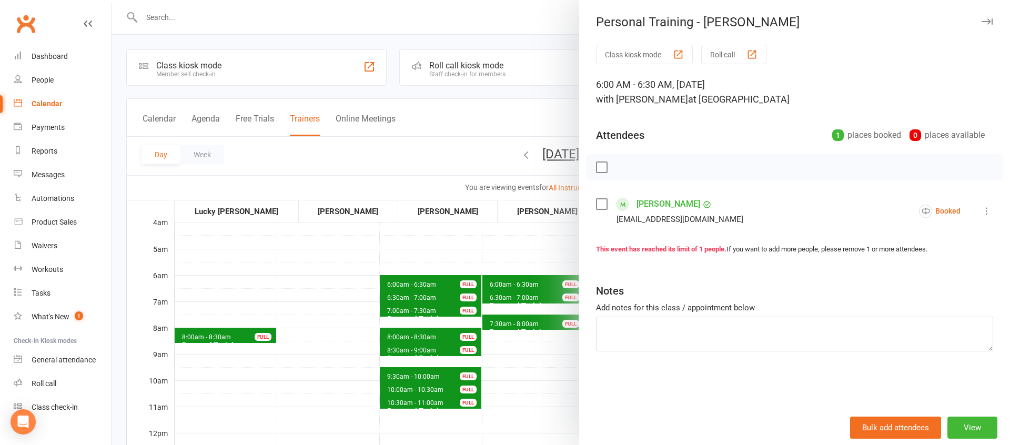
click at [548, 237] on div at bounding box center [561, 222] width 898 height 445
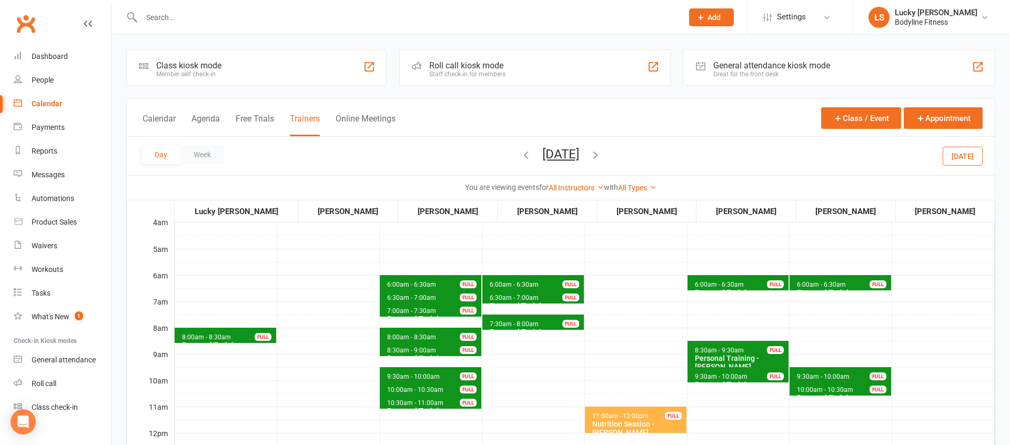
click at [536, 300] on span "6:30am - 7:00am" at bounding box center [514, 297] width 50 height 7
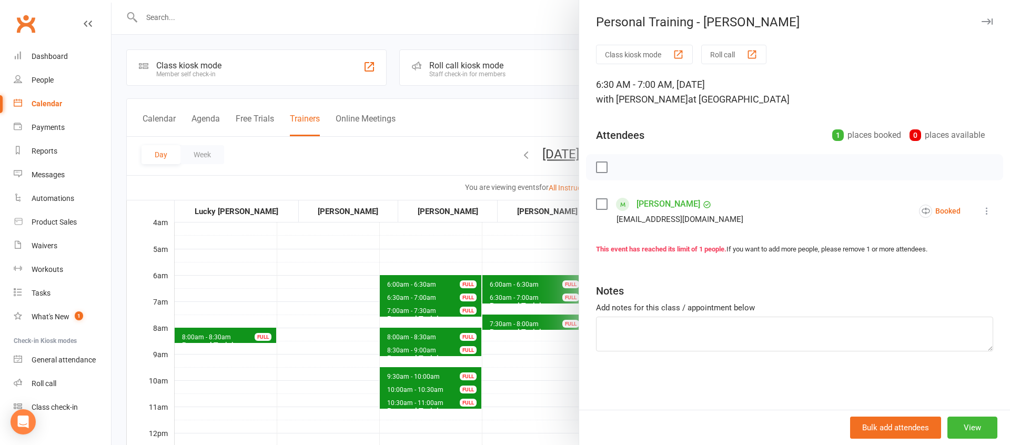
click at [542, 260] on div at bounding box center [561, 222] width 898 height 445
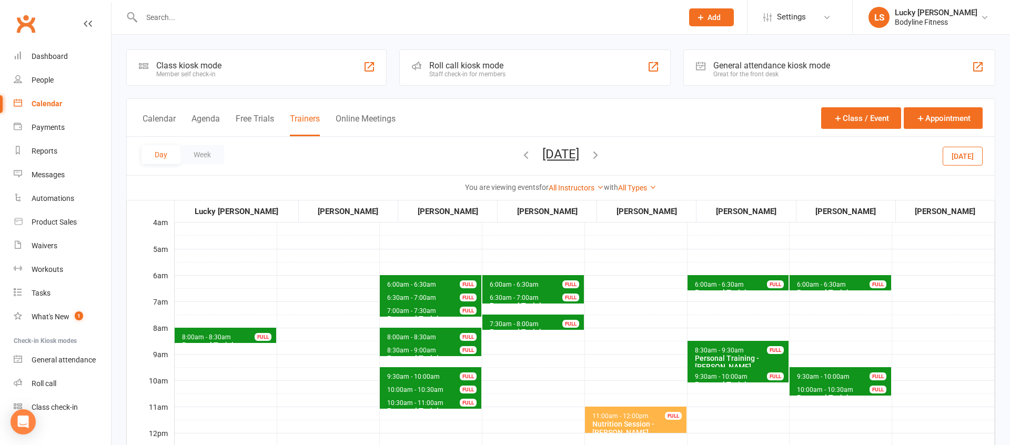
click at [250, 335] on span "8:00am - 8:30am Personal Training - [PERSON_NAME] FULL" at bounding box center [226, 335] width 102 height 15
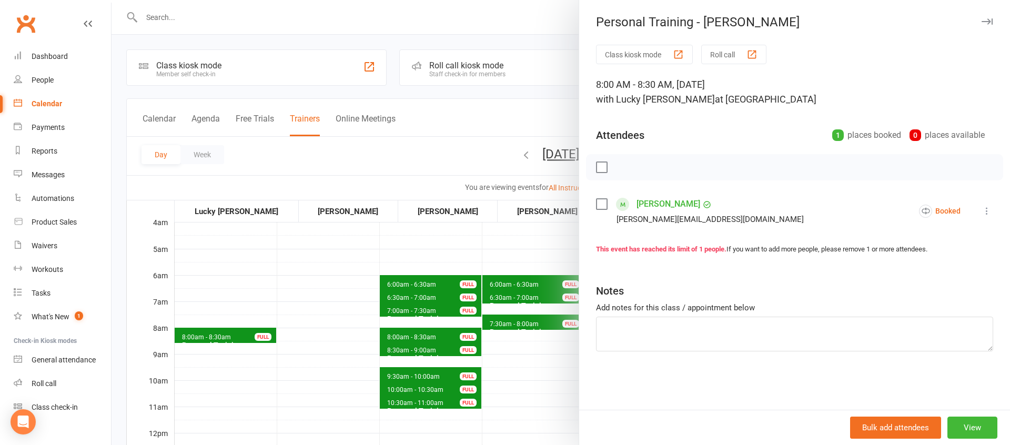
click at [257, 298] on div at bounding box center [561, 222] width 898 height 445
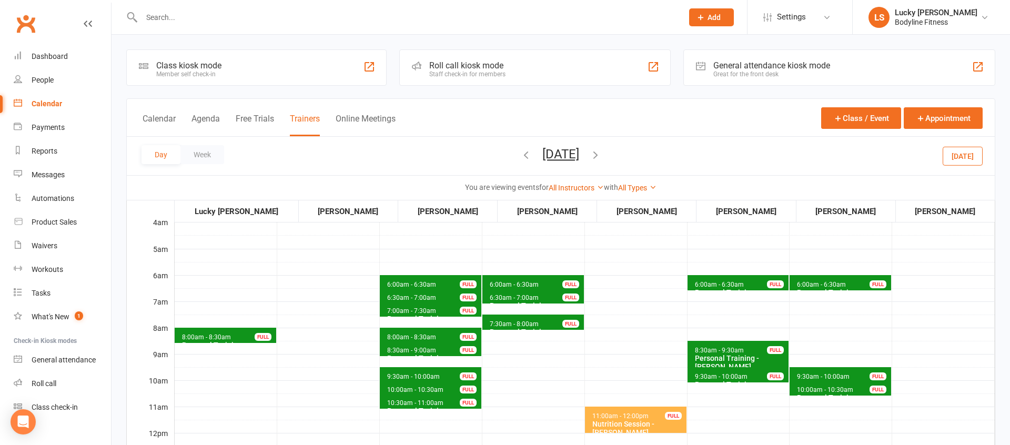
click at [579, 158] on button "[DATE]" at bounding box center [560, 154] width 37 height 15
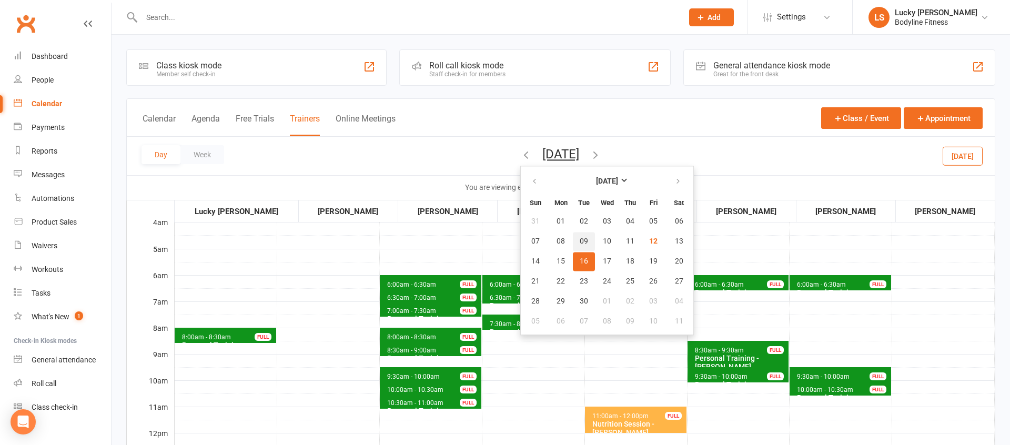
click at [580, 241] on span "09" at bounding box center [584, 241] width 8 height 8
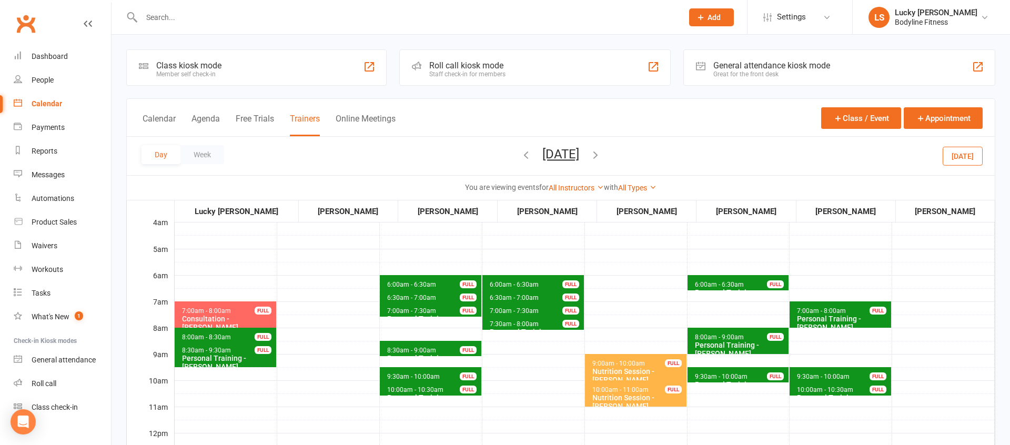
click at [728, 277] on span "6:00am - 6:30am Personal Training - [PERSON_NAME] FULL" at bounding box center [739, 282] width 102 height 15
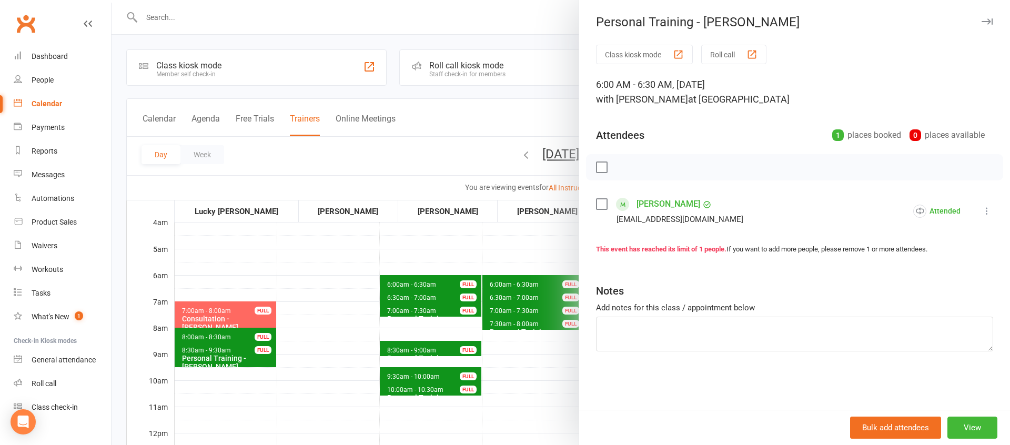
click at [565, 248] on div at bounding box center [561, 222] width 898 height 445
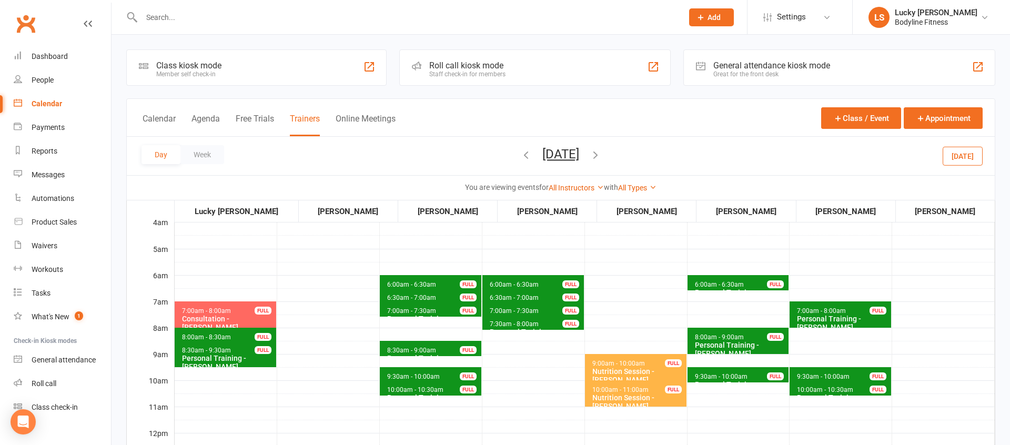
click at [579, 161] on button "[DATE]" at bounding box center [560, 154] width 37 height 15
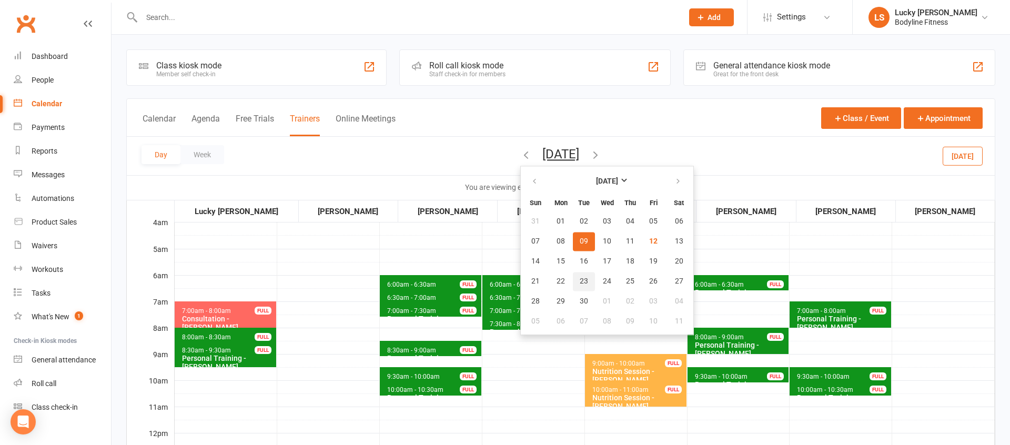
click at [580, 281] on span "23" at bounding box center [584, 281] width 8 height 8
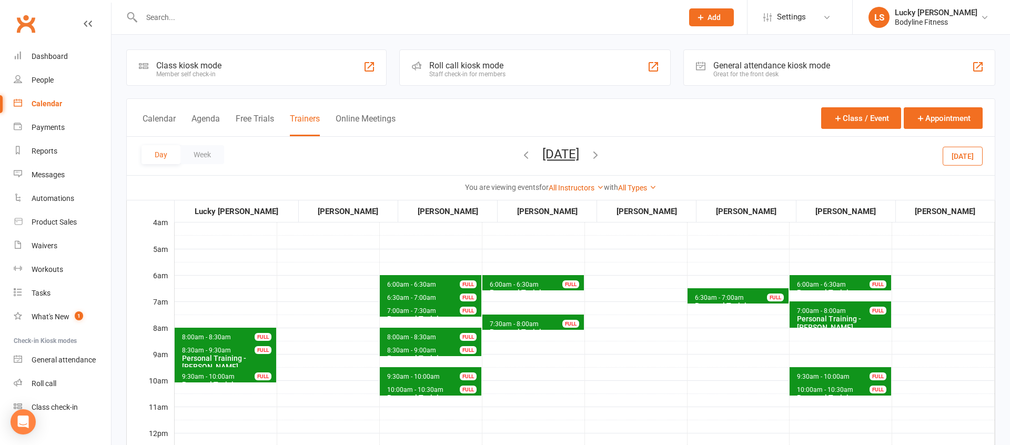
click at [579, 152] on button "[DATE]" at bounding box center [560, 154] width 37 height 15
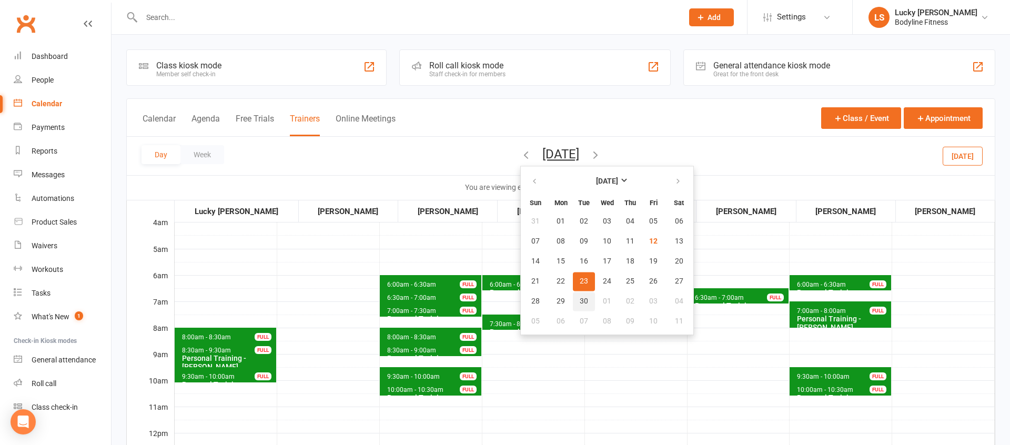
click at [580, 304] on span "30" at bounding box center [584, 301] width 8 height 8
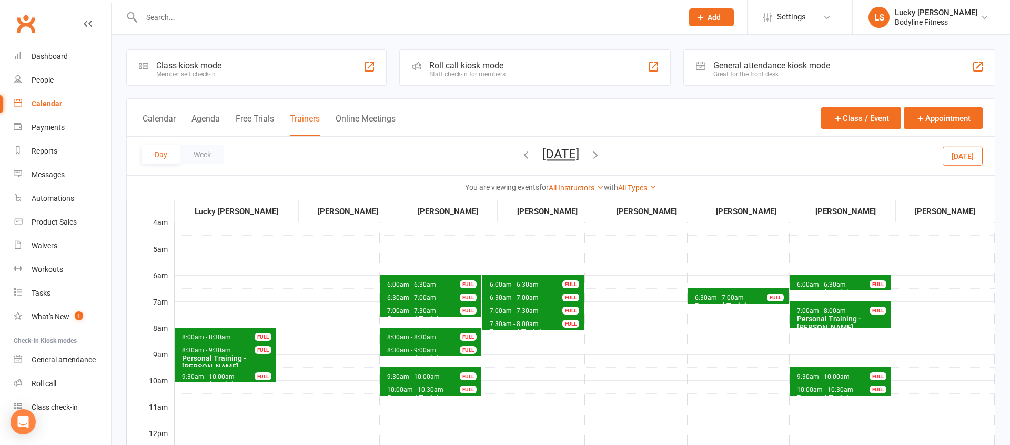
click at [533, 295] on span "6:30am - 7:00am" at bounding box center [514, 297] width 50 height 7
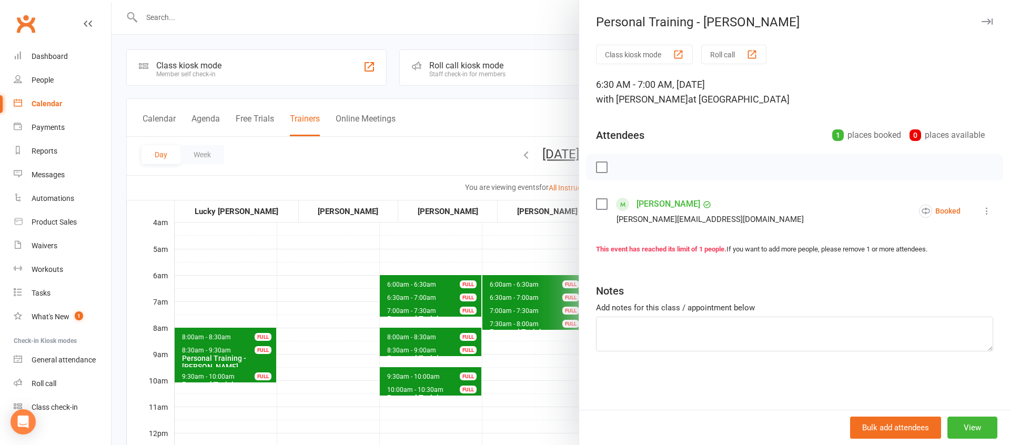
click at [524, 243] on div at bounding box center [561, 222] width 898 height 445
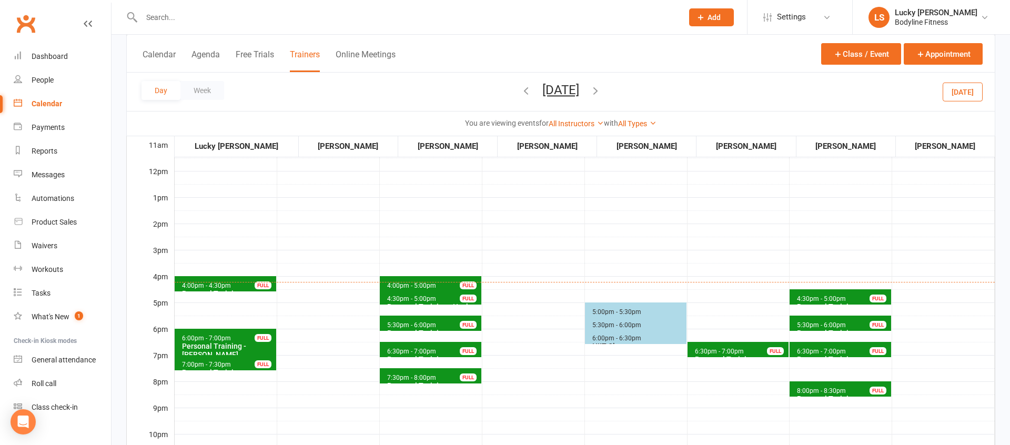
scroll to position [263, 0]
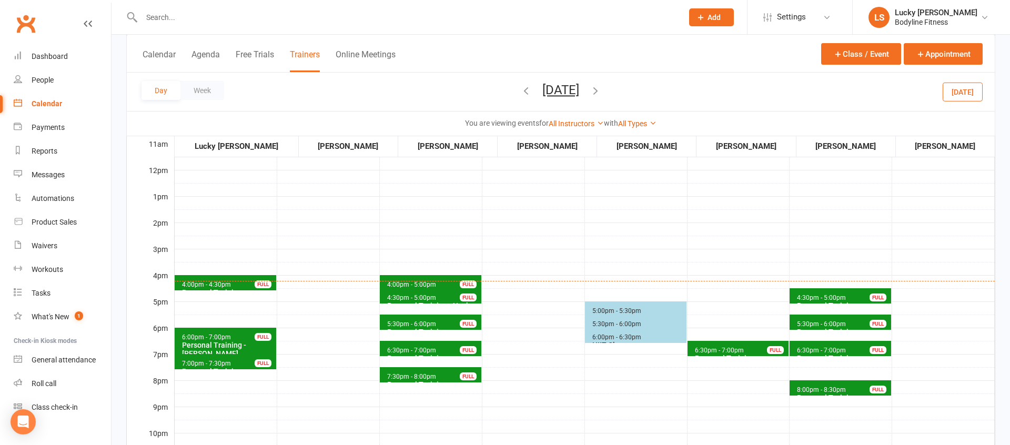
click at [743, 348] on span "6:30pm - 7:00pm Personal Training - [PERSON_NAME] FULL" at bounding box center [739, 348] width 102 height 15
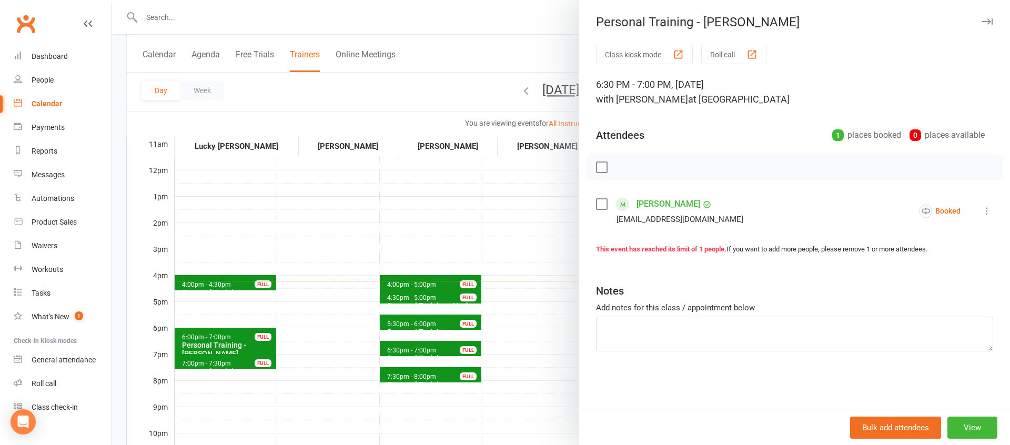
click at [539, 238] on div at bounding box center [561, 222] width 898 height 445
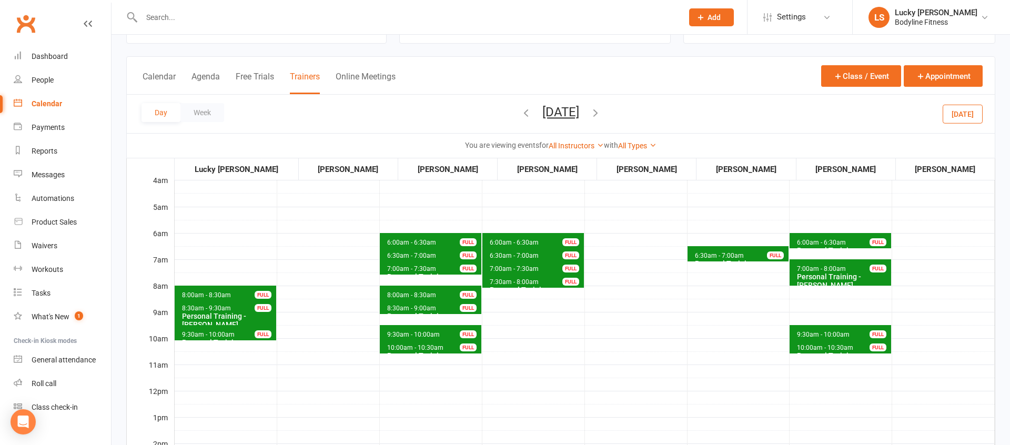
scroll to position [35, 0]
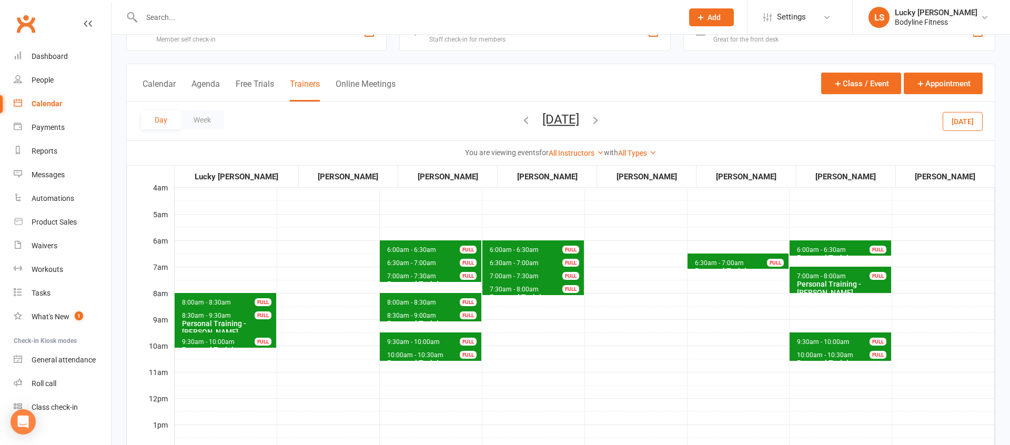
click at [968, 120] on button "[DATE]" at bounding box center [963, 121] width 40 height 19
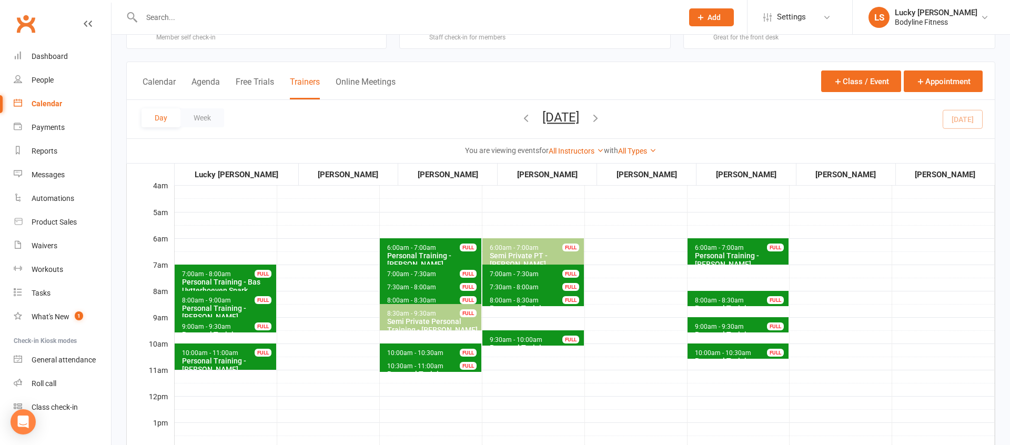
scroll to position [56, 0]
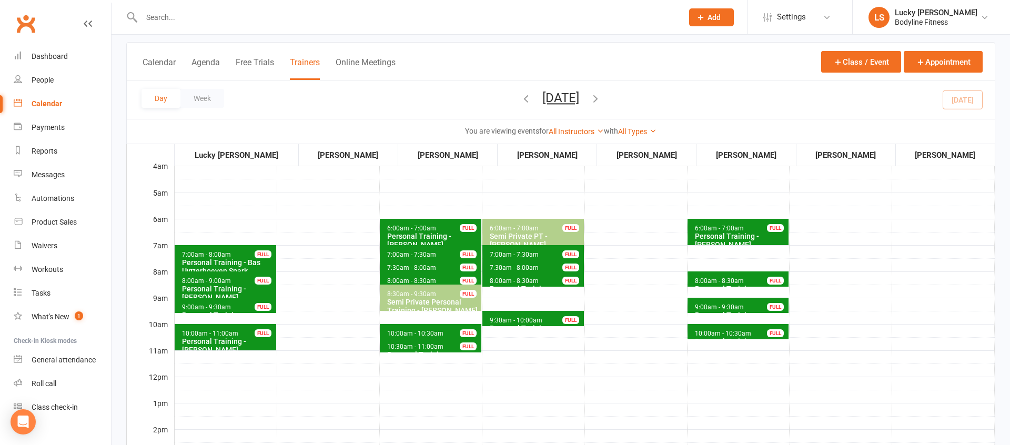
click at [579, 102] on button "[DATE]" at bounding box center [560, 97] width 37 height 15
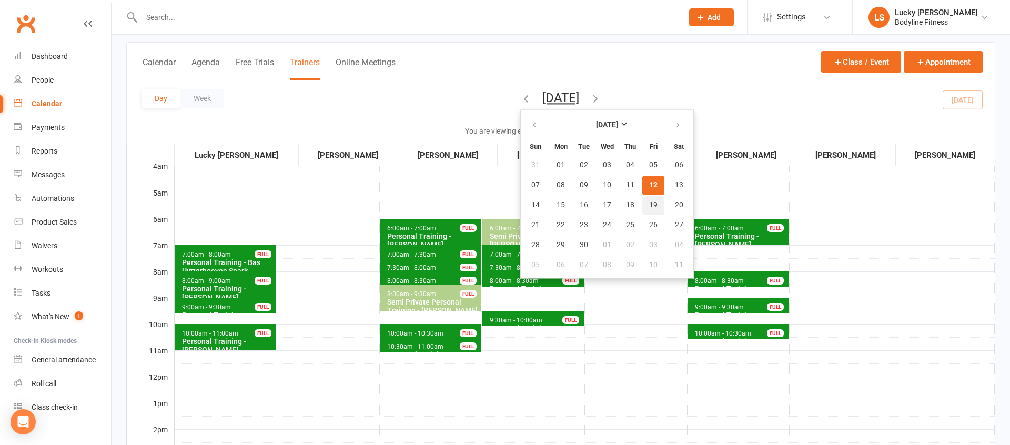
click at [649, 203] on span "19" at bounding box center [653, 205] width 8 height 8
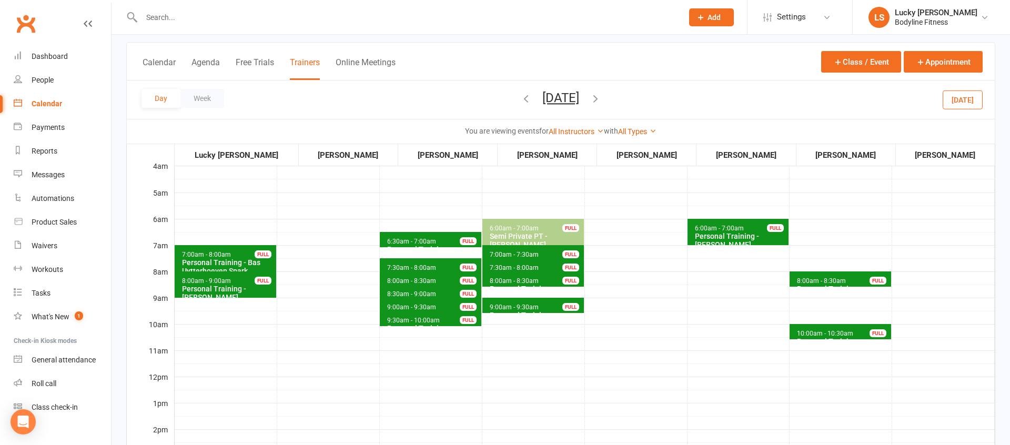
click at [441, 237] on span "6:30am - 7:00am Personal Training - [PERSON_NAME] FULL" at bounding box center [431, 239] width 102 height 15
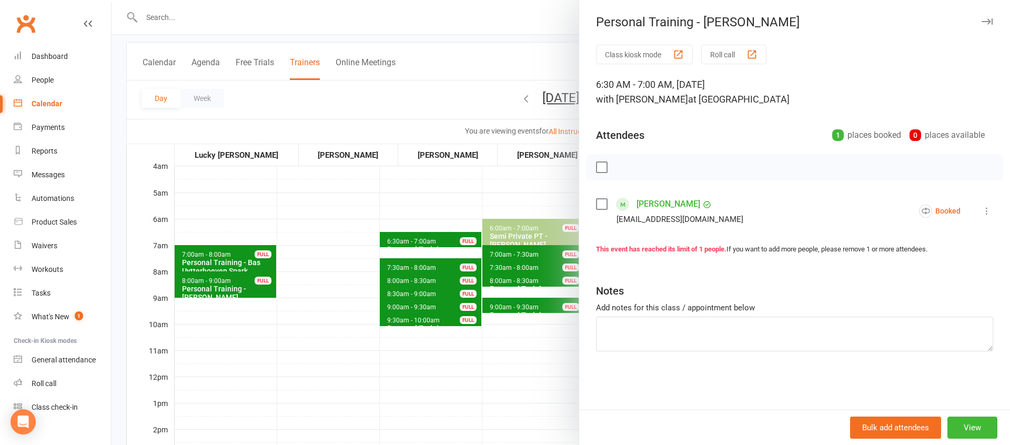
scroll to position [56, 0]
click at [447, 210] on div at bounding box center [561, 222] width 898 height 445
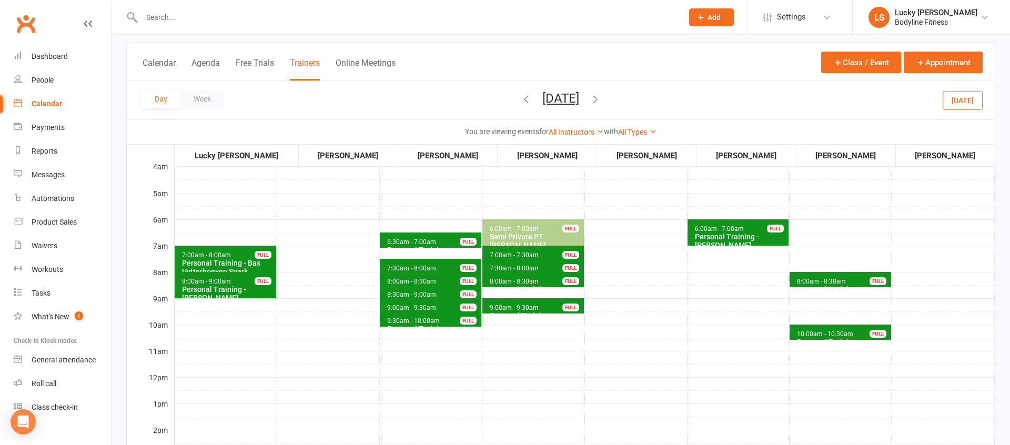
click at [579, 99] on button "[DATE]" at bounding box center [560, 98] width 37 height 15
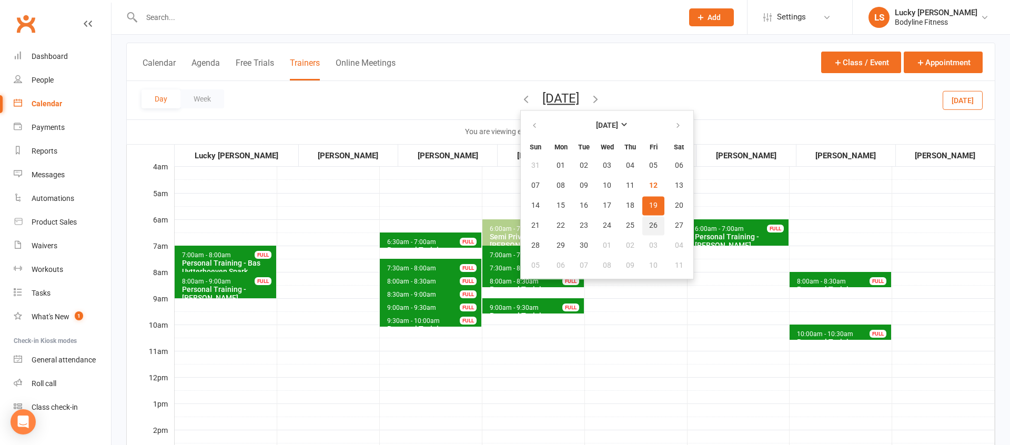
click at [642, 221] on button "26" at bounding box center [653, 225] width 22 height 19
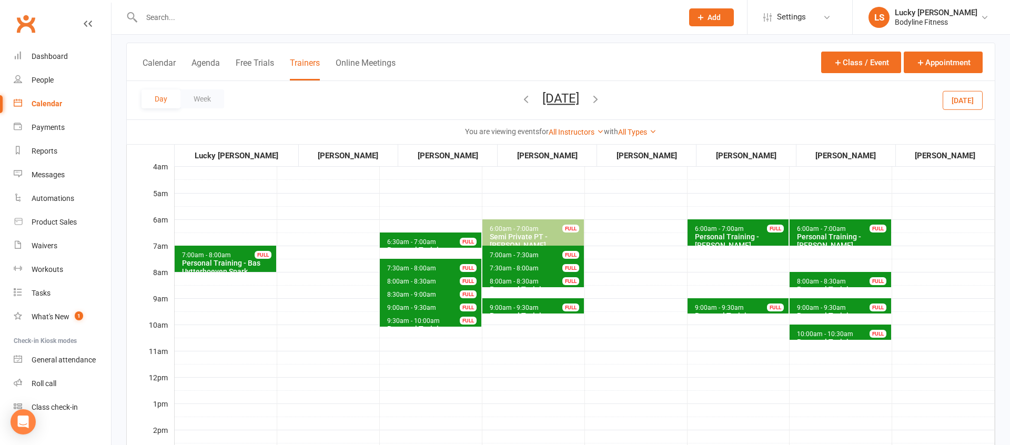
click at [579, 102] on button "[DATE]" at bounding box center [560, 98] width 37 height 15
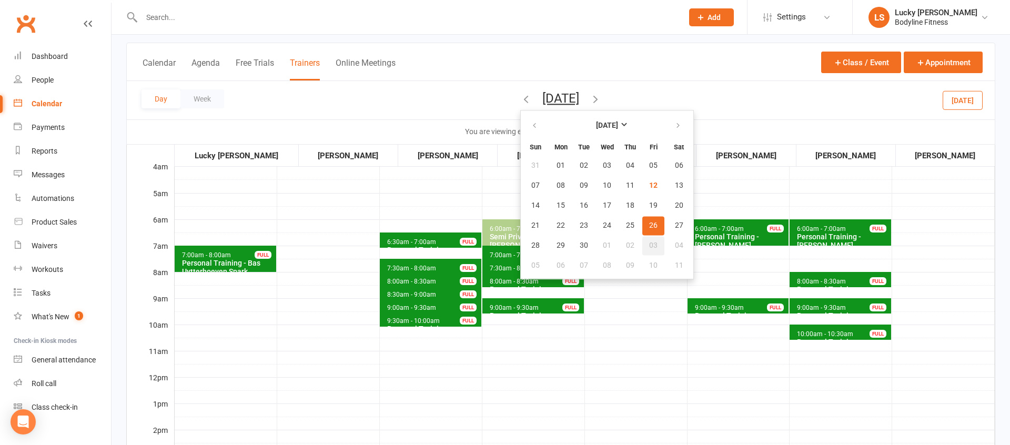
click at [642, 243] on button "03" at bounding box center [653, 245] width 22 height 19
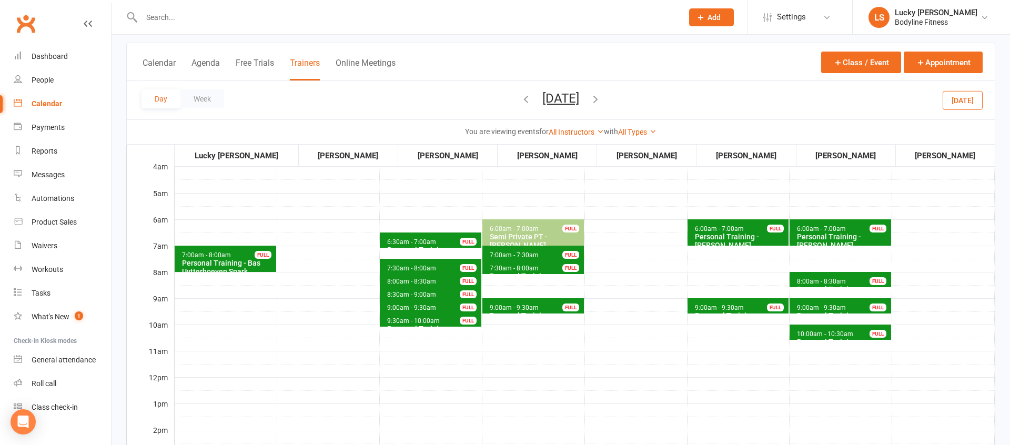
click at [962, 98] on button "[DATE]" at bounding box center [963, 99] width 40 height 19
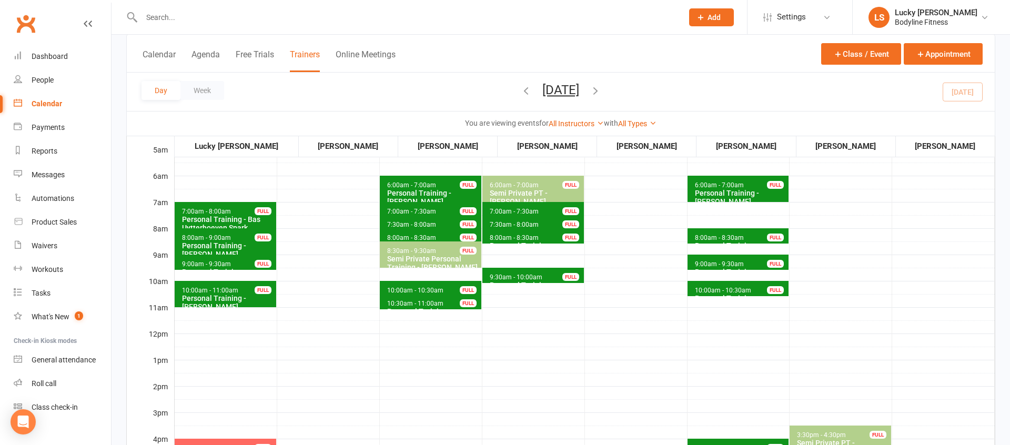
scroll to position [319, 0]
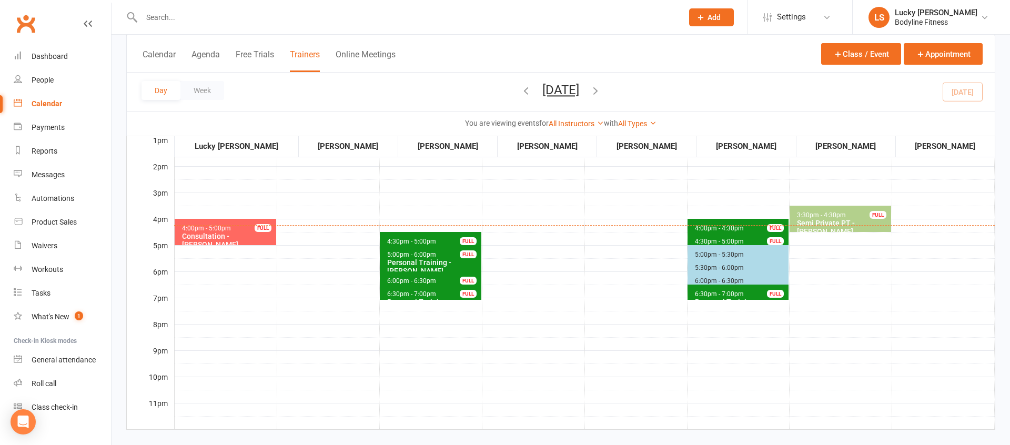
click at [391, 236] on span "4:30pm - 5:00pm Personal Training - [PERSON_NAME] FULL" at bounding box center [431, 239] width 102 height 15
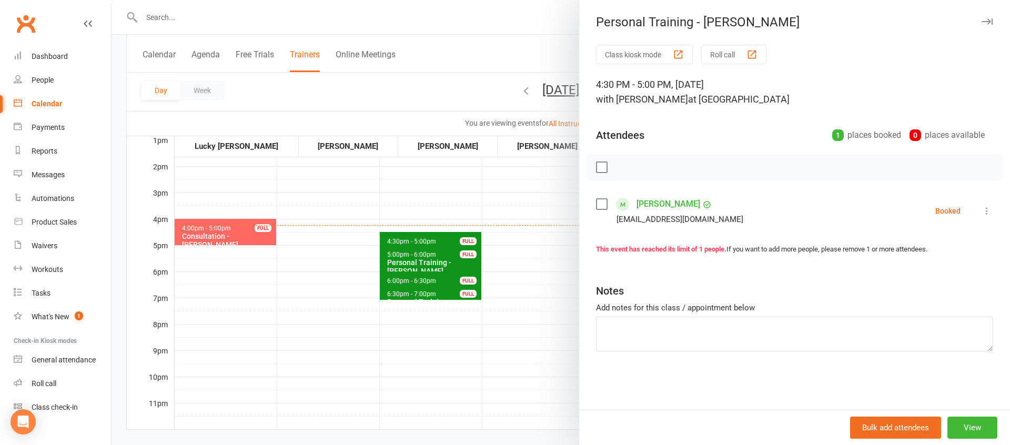
click at [341, 270] on div at bounding box center [561, 222] width 898 height 445
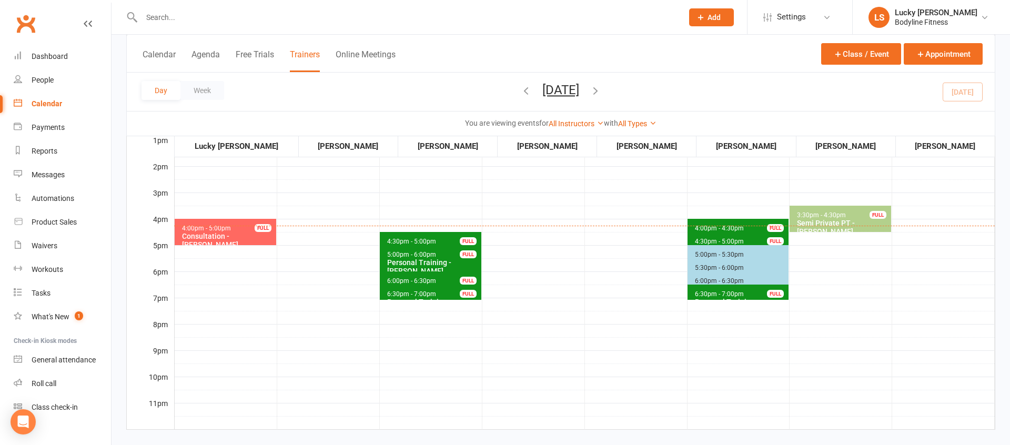
click at [186, 13] on input "text" at bounding box center [406, 17] width 537 height 15
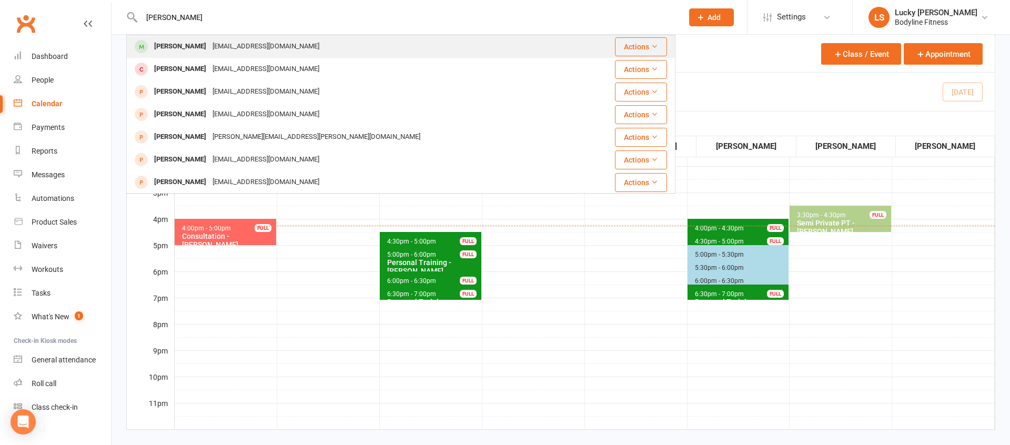
type input "[PERSON_NAME]"
click at [185, 46] on div "[PERSON_NAME]" at bounding box center [180, 46] width 58 height 15
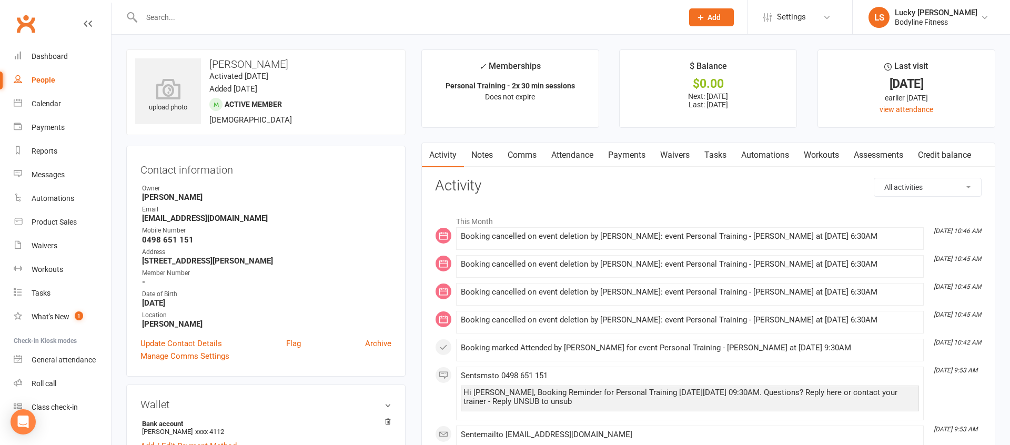
click at [638, 153] on link "Payments" at bounding box center [627, 155] width 52 height 24
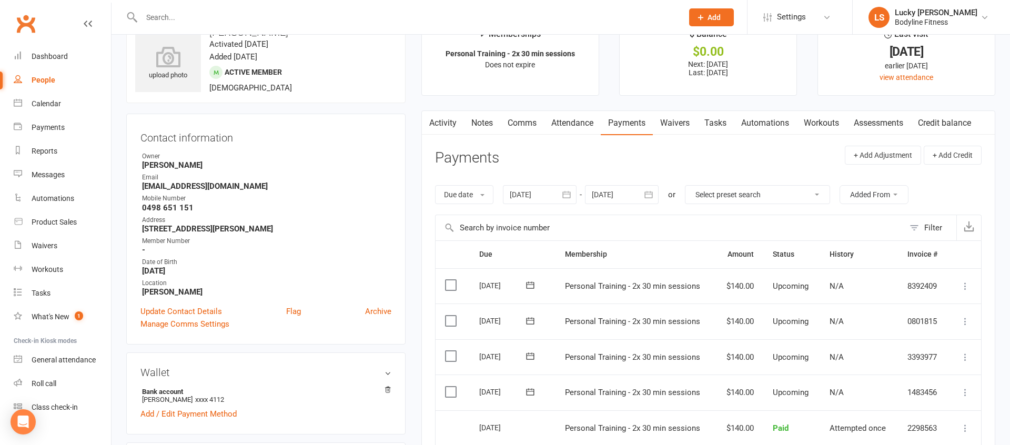
scroll to position [64, 0]
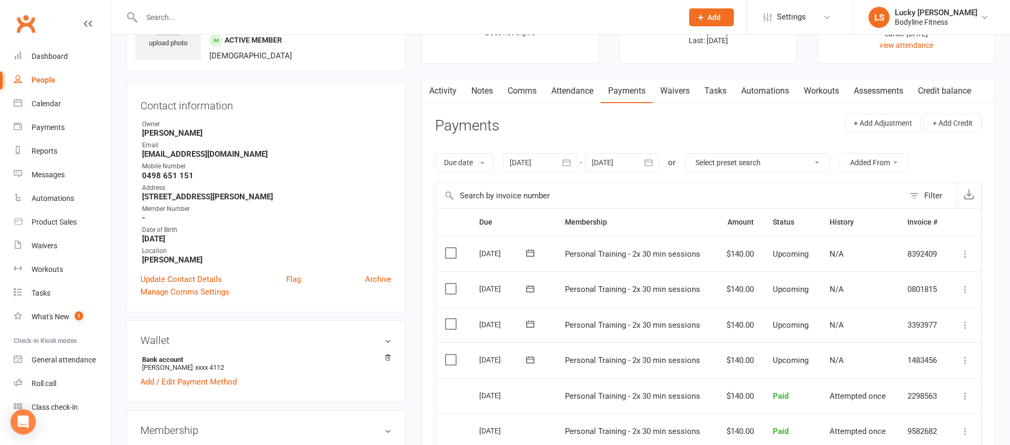
click at [620, 161] on div at bounding box center [622, 162] width 74 height 19
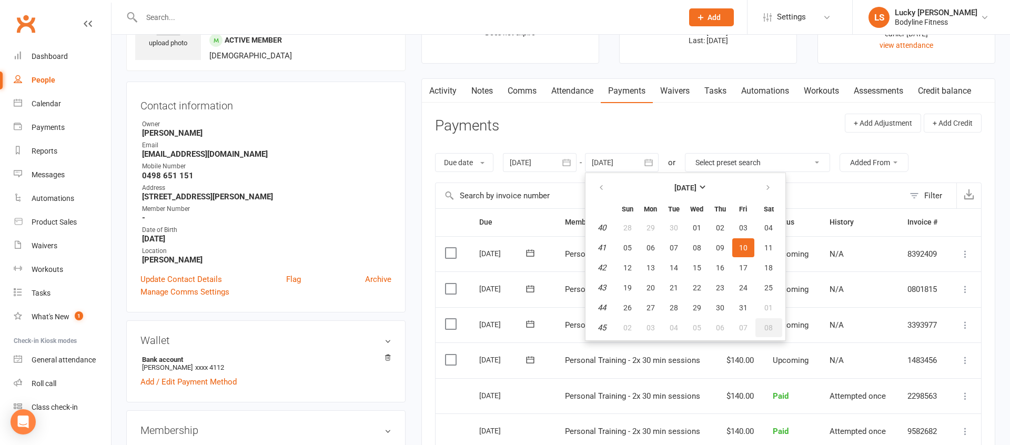
click at [768, 328] on span "08" at bounding box center [768, 328] width 8 height 8
type input "[DATE]"
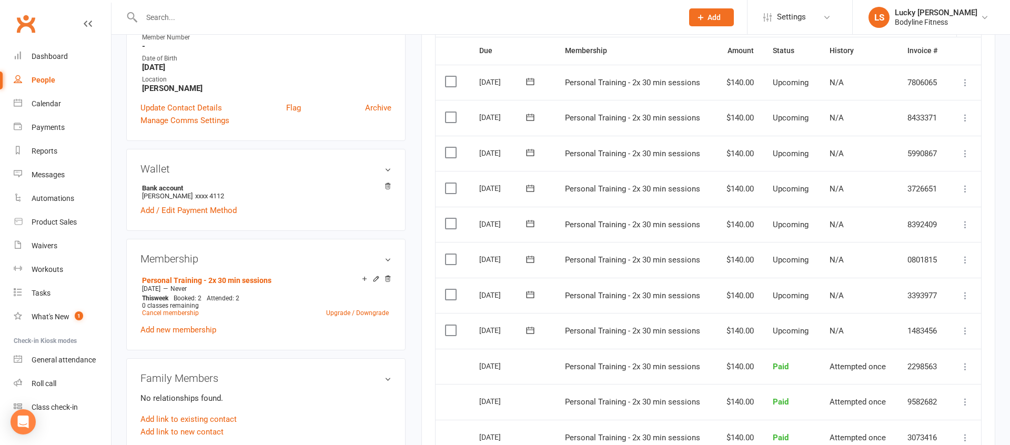
scroll to position [237, 0]
click at [968, 221] on icon at bounding box center [965, 223] width 11 height 11
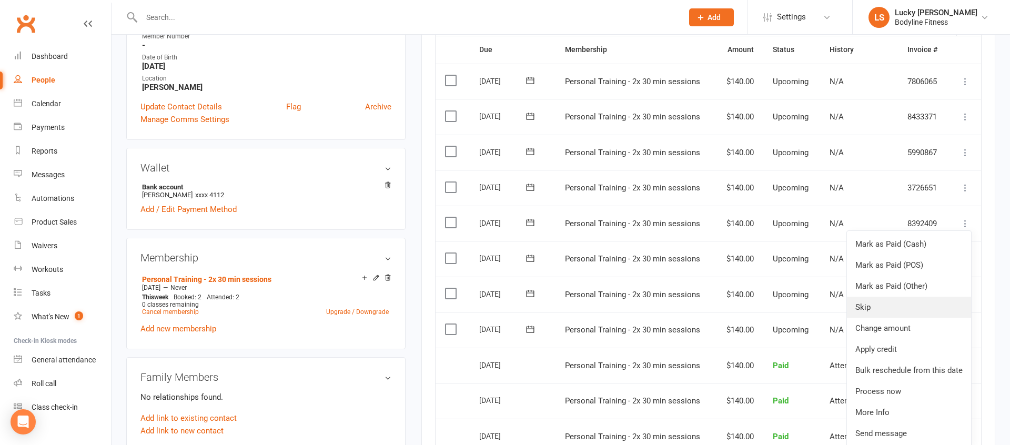
click at [871, 304] on link "Skip" at bounding box center [909, 307] width 124 height 21
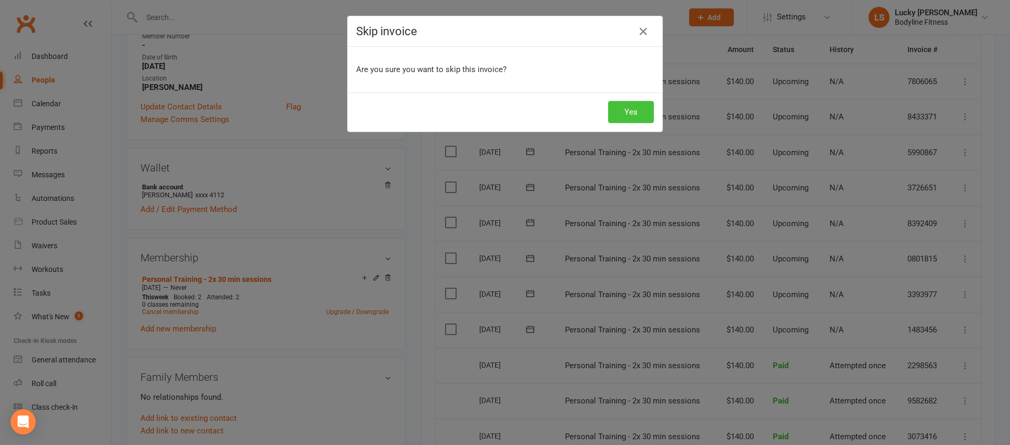
click at [631, 115] on button "Yes" at bounding box center [631, 112] width 46 height 22
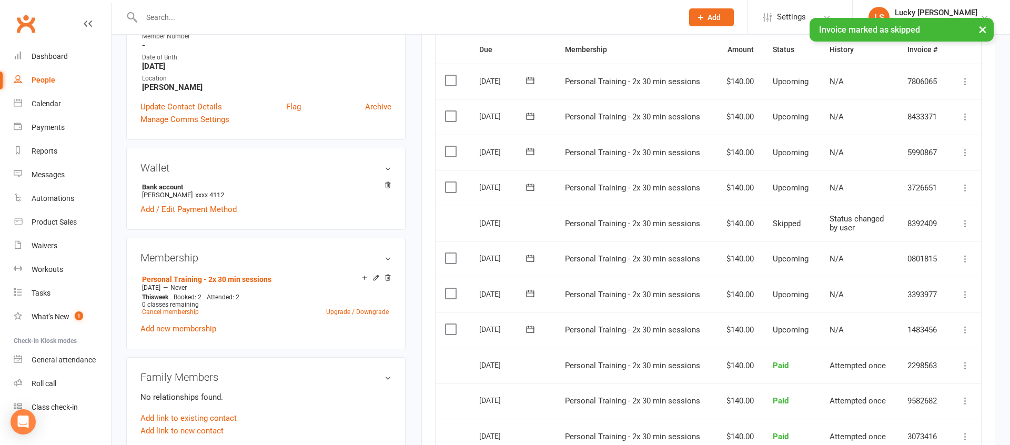
click at [968, 185] on icon at bounding box center [965, 188] width 11 height 11
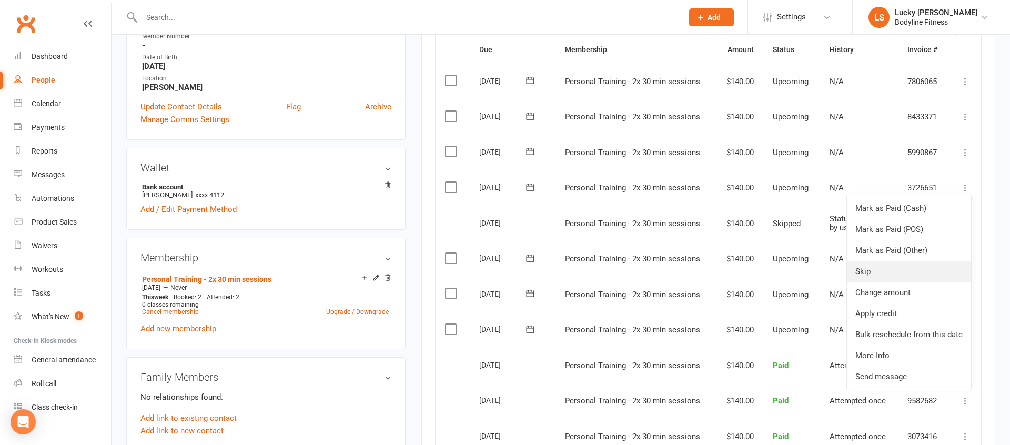
click at [866, 267] on link "Skip" at bounding box center [909, 271] width 124 height 21
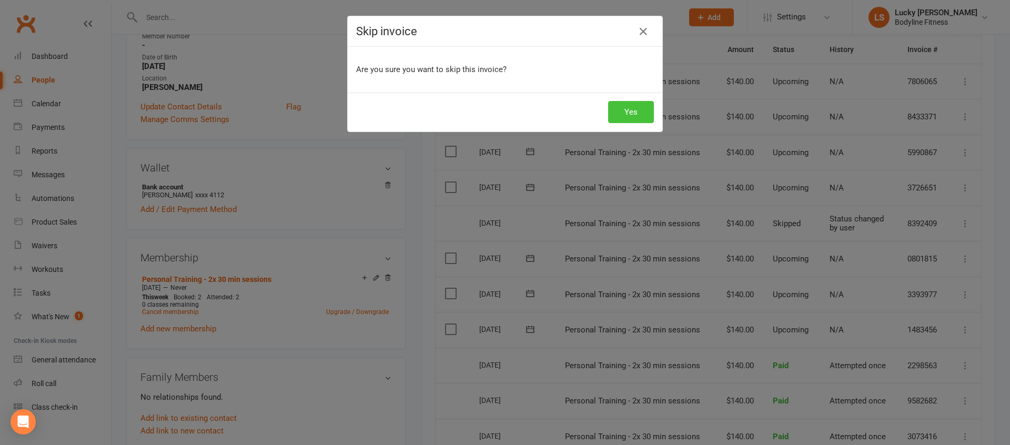
click at [630, 115] on button "Yes" at bounding box center [631, 112] width 46 height 22
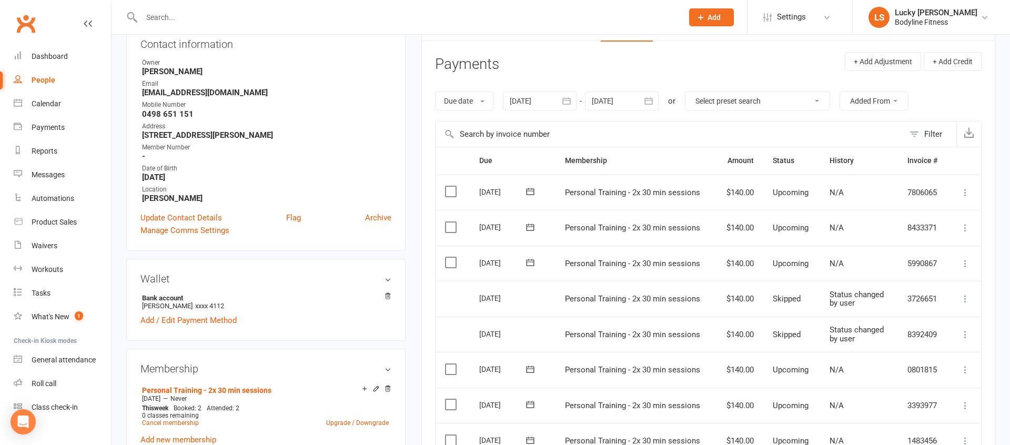
scroll to position [0, 0]
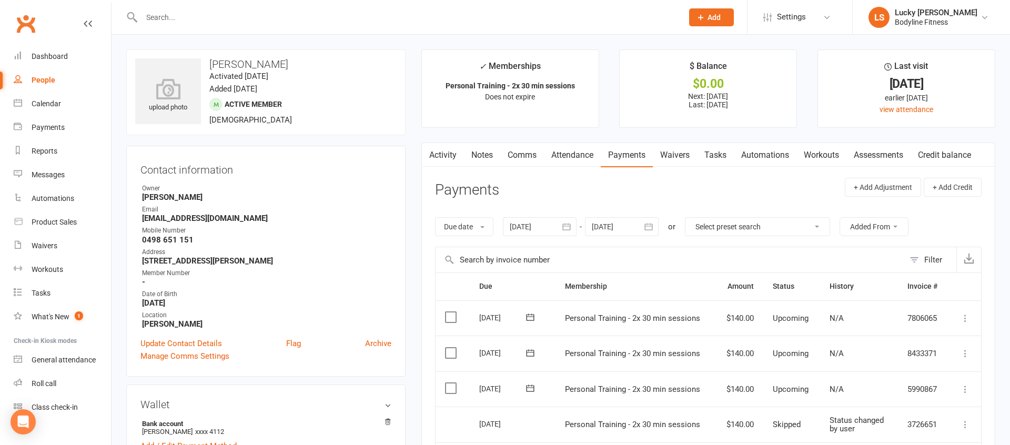
click at [224, 23] on input "text" at bounding box center [406, 17] width 537 height 15
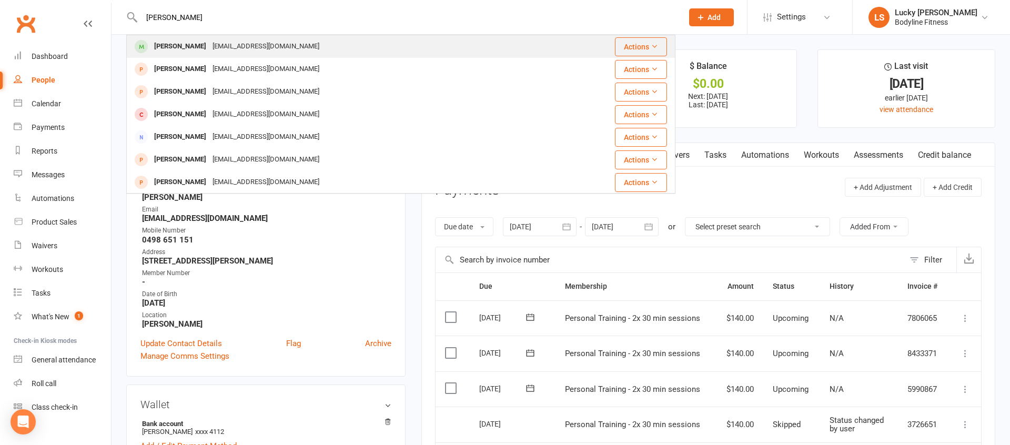
type input "[PERSON_NAME]"
click at [209, 44] on div "[EMAIL_ADDRESS][DOMAIN_NAME]" at bounding box center [265, 46] width 113 height 15
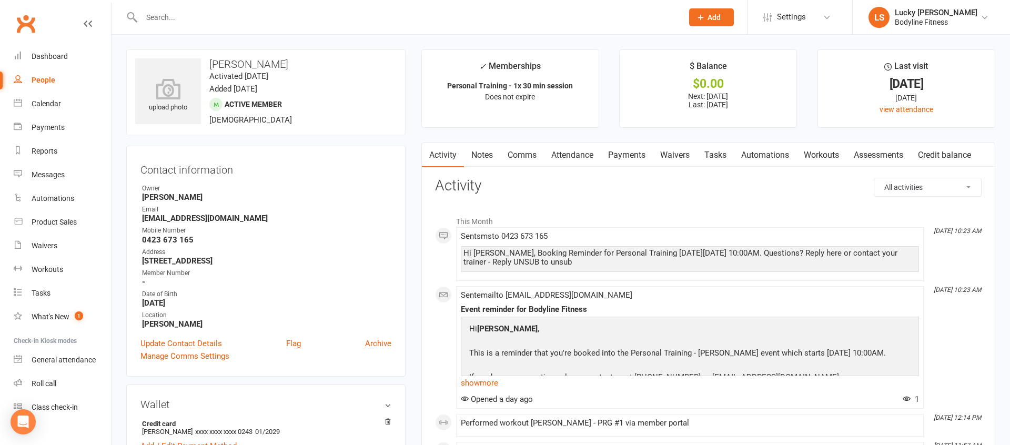
click at [637, 156] on link "Payments" at bounding box center [627, 155] width 52 height 24
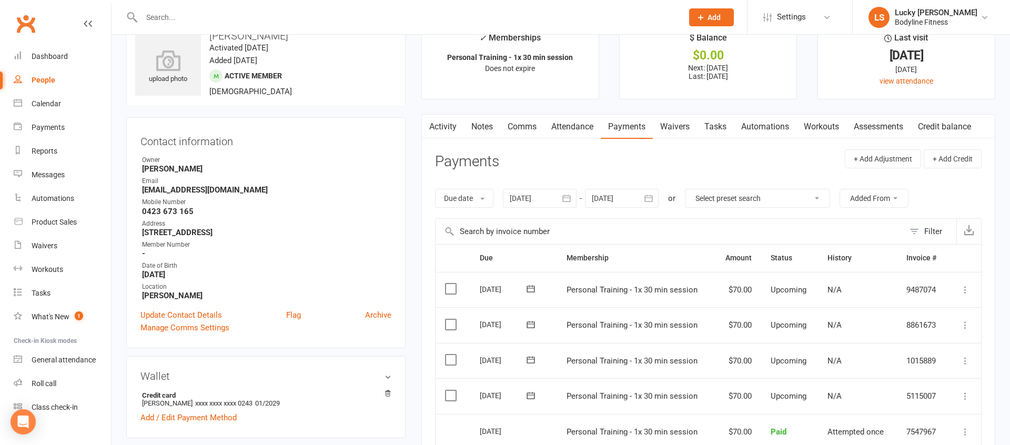
scroll to position [27, 0]
click at [620, 199] on div at bounding box center [622, 199] width 74 height 19
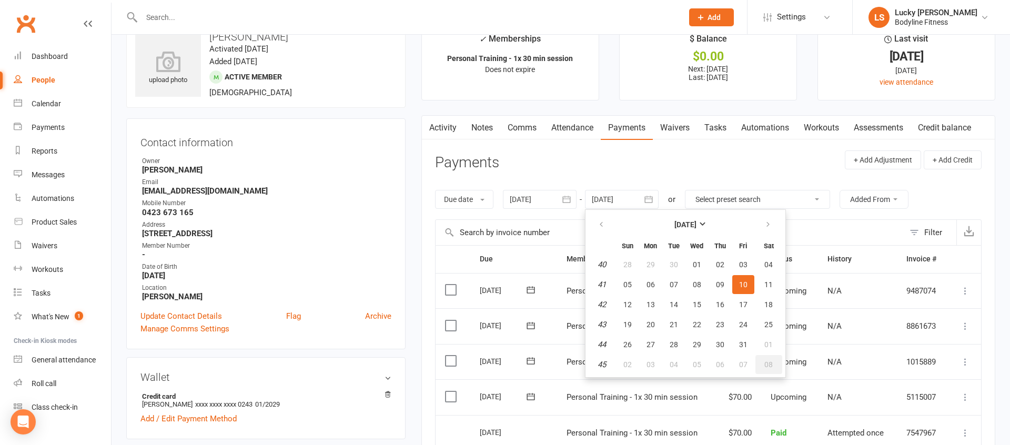
click at [772, 364] on span "08" at bounding box center [768, 364] width 8 height 8
type input "[DATE]"
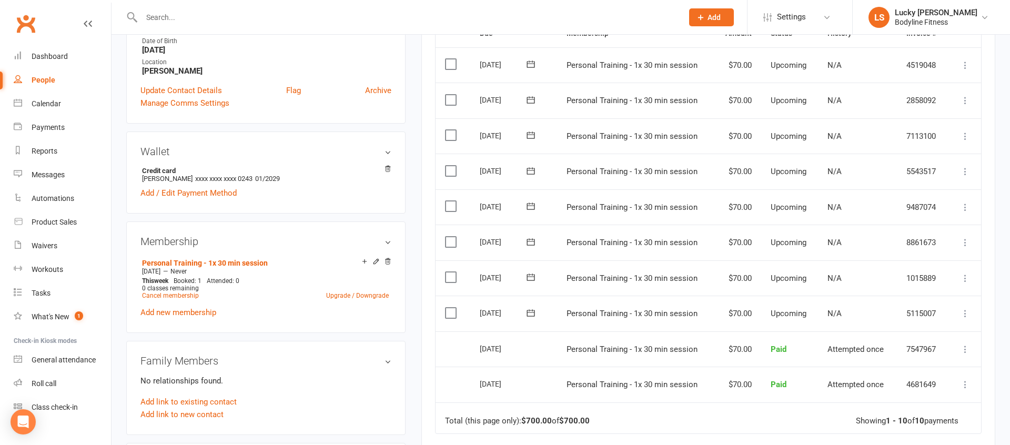
scroll to position [254, 0]
click at [960, 239] on icon at bounding box center [965, 242] width 11 height 11
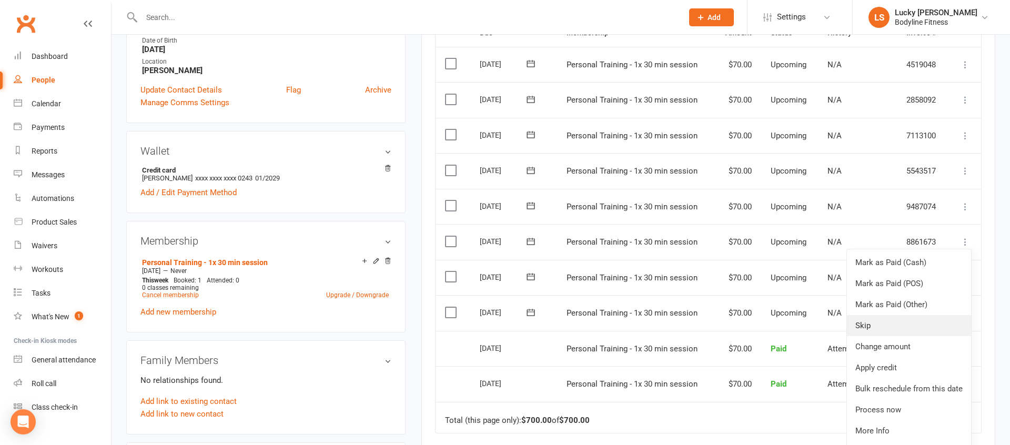
click at [860, 321] on link "Skip" at bounding box center [909, 325] width 124 height 21
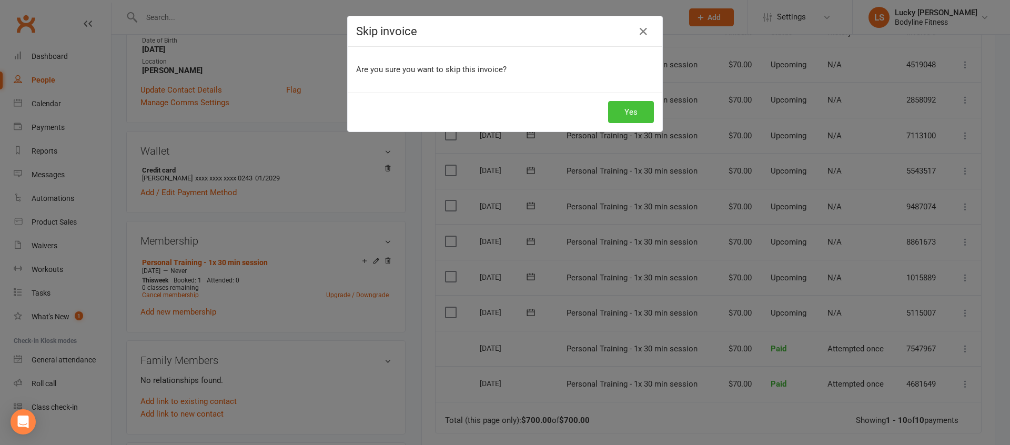
click at [644, 109] on button "Yes" at bounding box center [631, 112] width 46 height 22
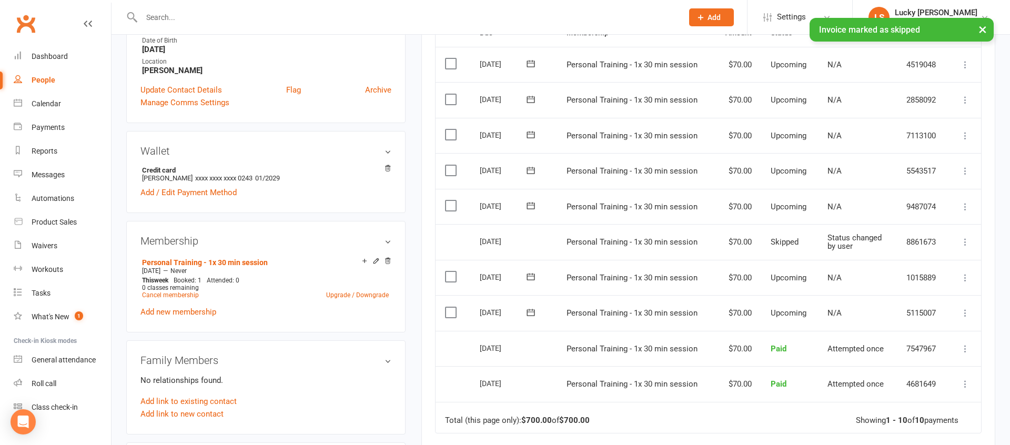
click at [968, 205] on icon at bounding box center [965, 206] width 11 height 11
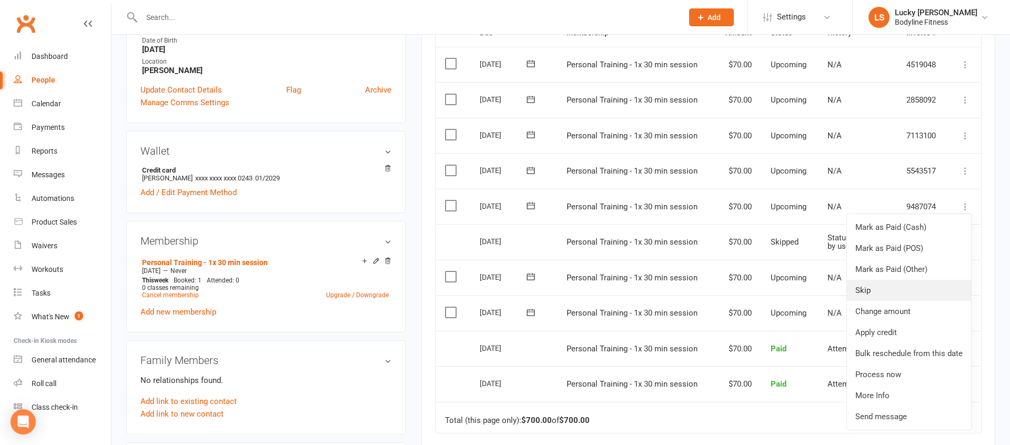
click at [865, 287] on link "Skip" at bounding box center [909, 290] width 124 height 21
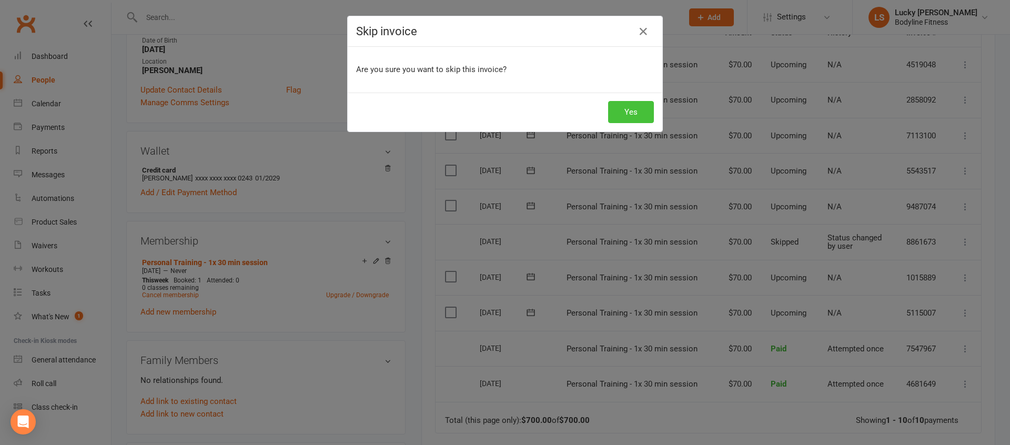
click at [627, 109] on button "Yes" at bounding box center [631, 112] width 46 height 22
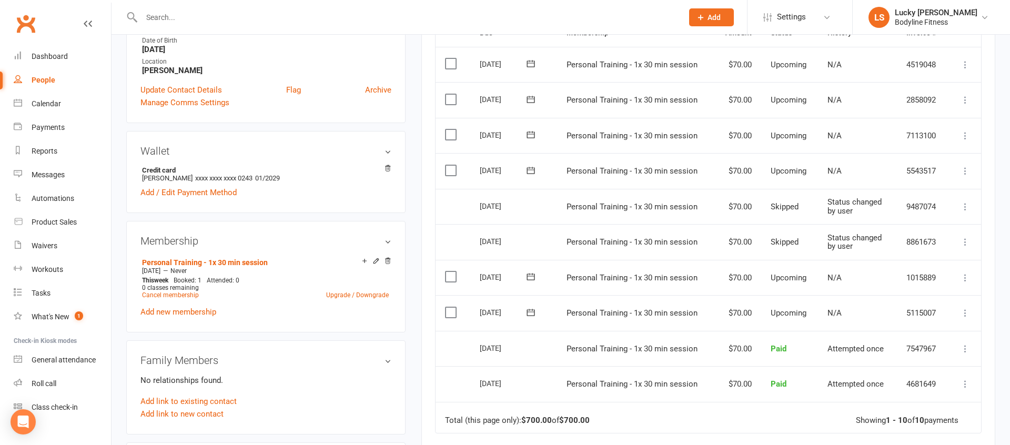
scroll to position [0, 0]
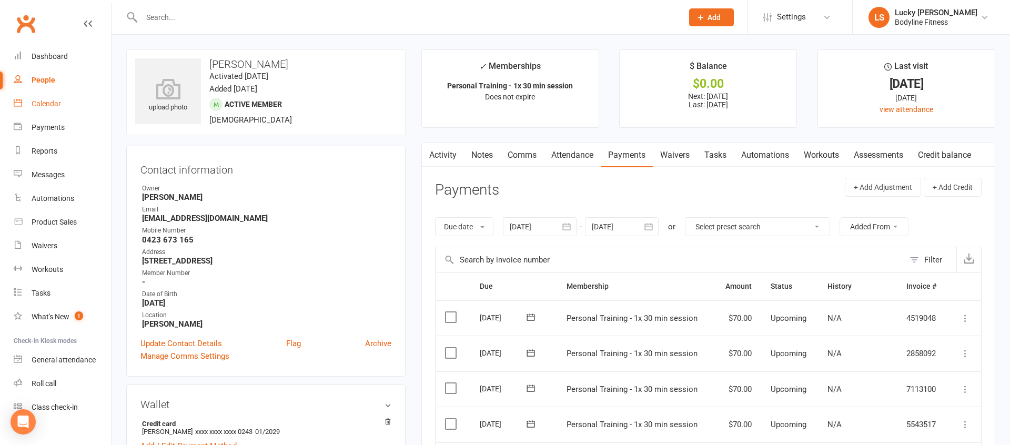
click at [51, 103] on div "Calendar" at bounding box center [46, 103] width 29 height 8
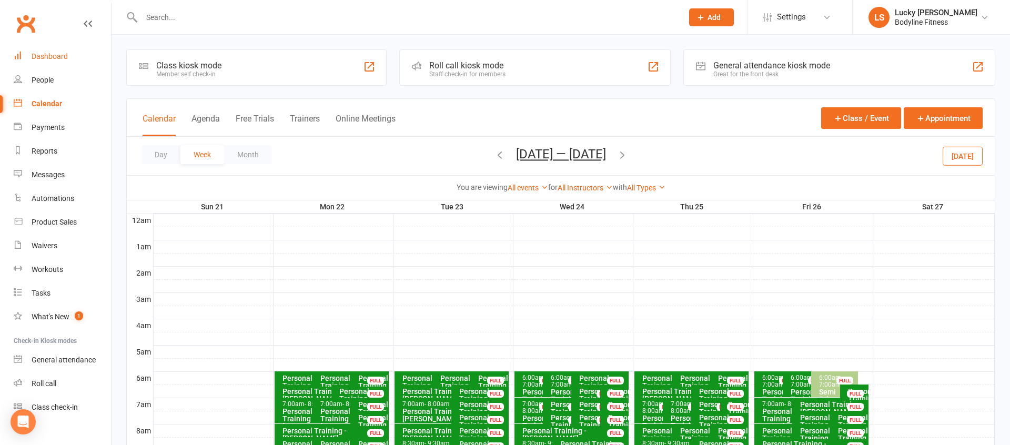
click at [59, 57] on div "Dashboard" at bounding box center [50, 56] width 36 height 8
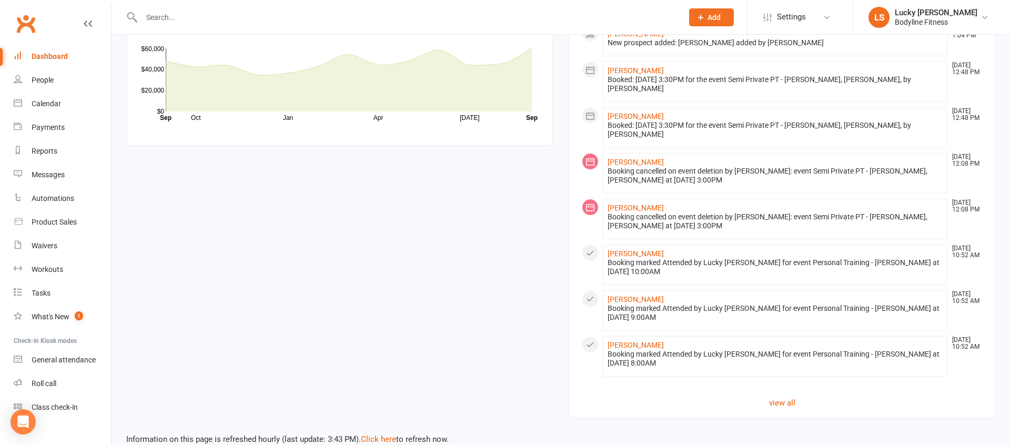
scroll to position [952, 0]
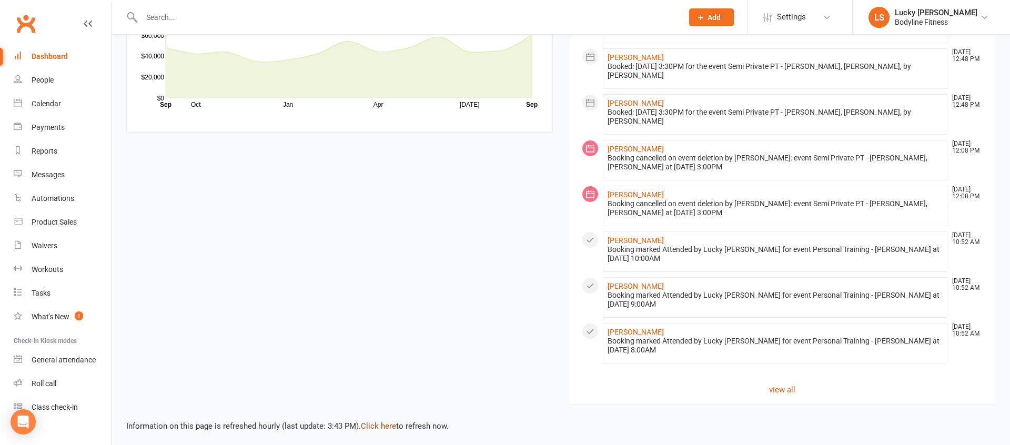
click at [390, 425] on link "Click here" at bounding box center [378, 425] width 35 height 9
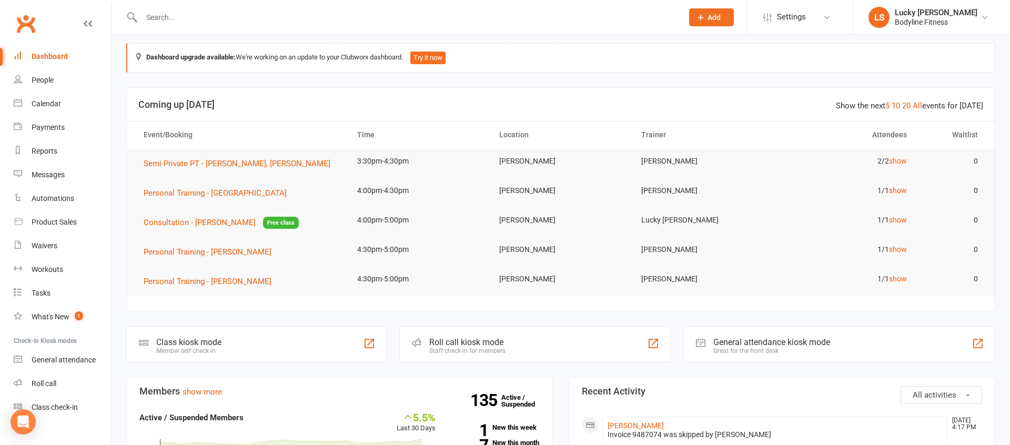
scroll to position [0, 0]
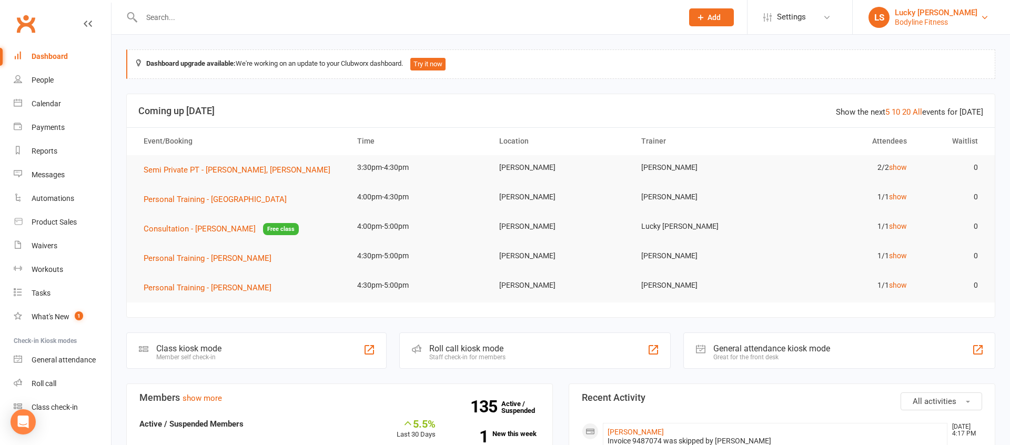
click at [912, 18] on div "Bodyline Fitness" at bounding box center [936, 21] width 83 height 9
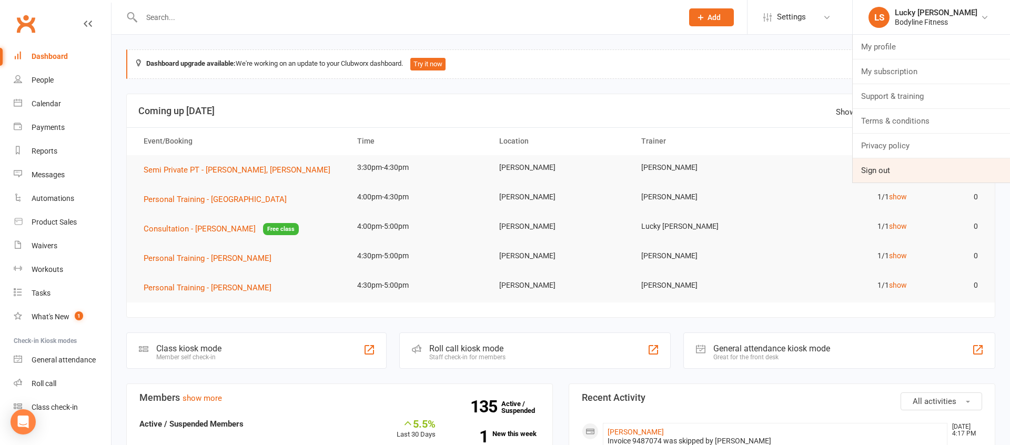
click at [881, 169] on link "Sign out" at bounding box center [931, 170] width 157 height 24
